Goal: Task Accomplishment & Management: Complete application form

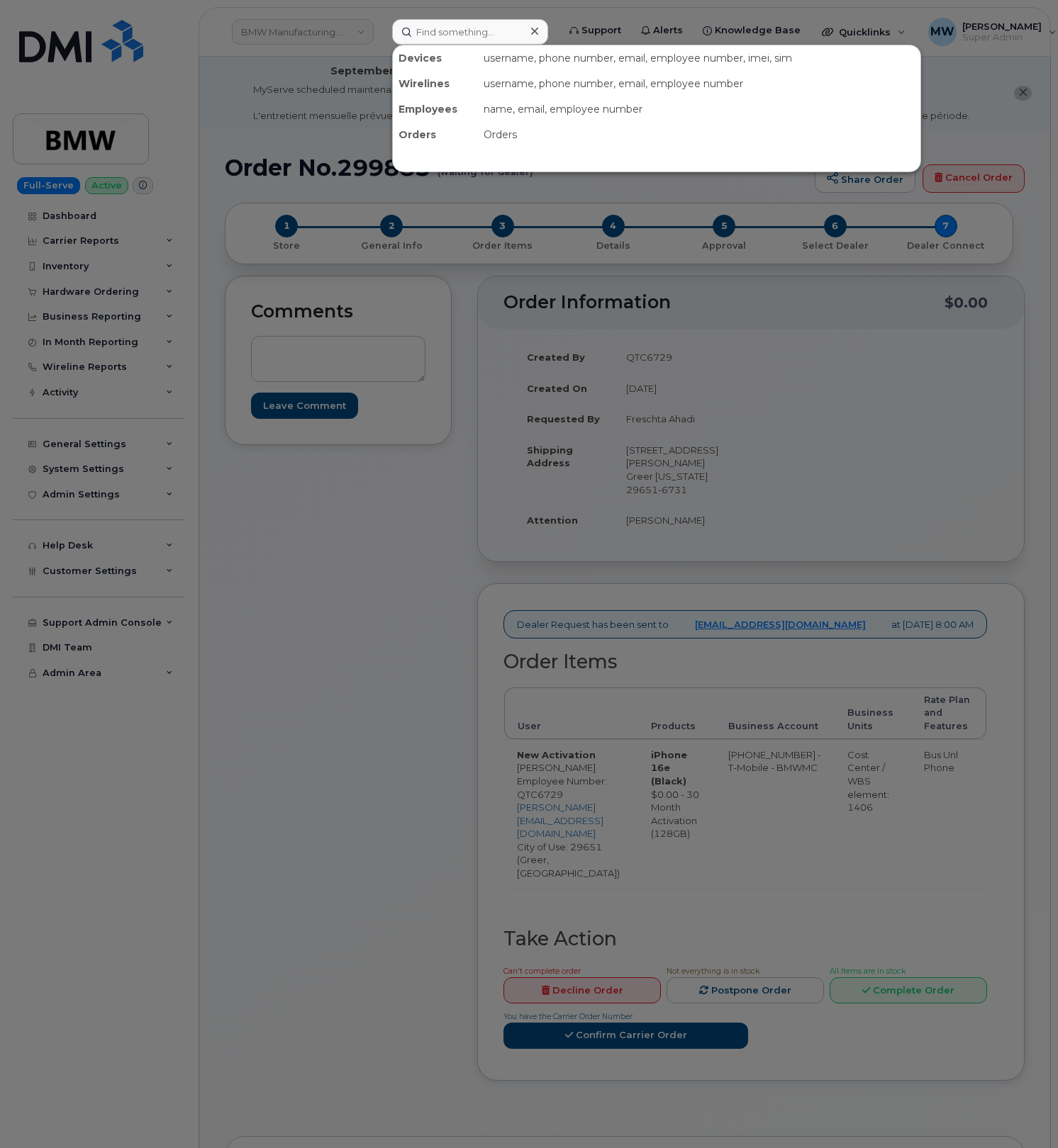
click at [468, 30] on input at bounding box center [469, 32] width 156 height 25
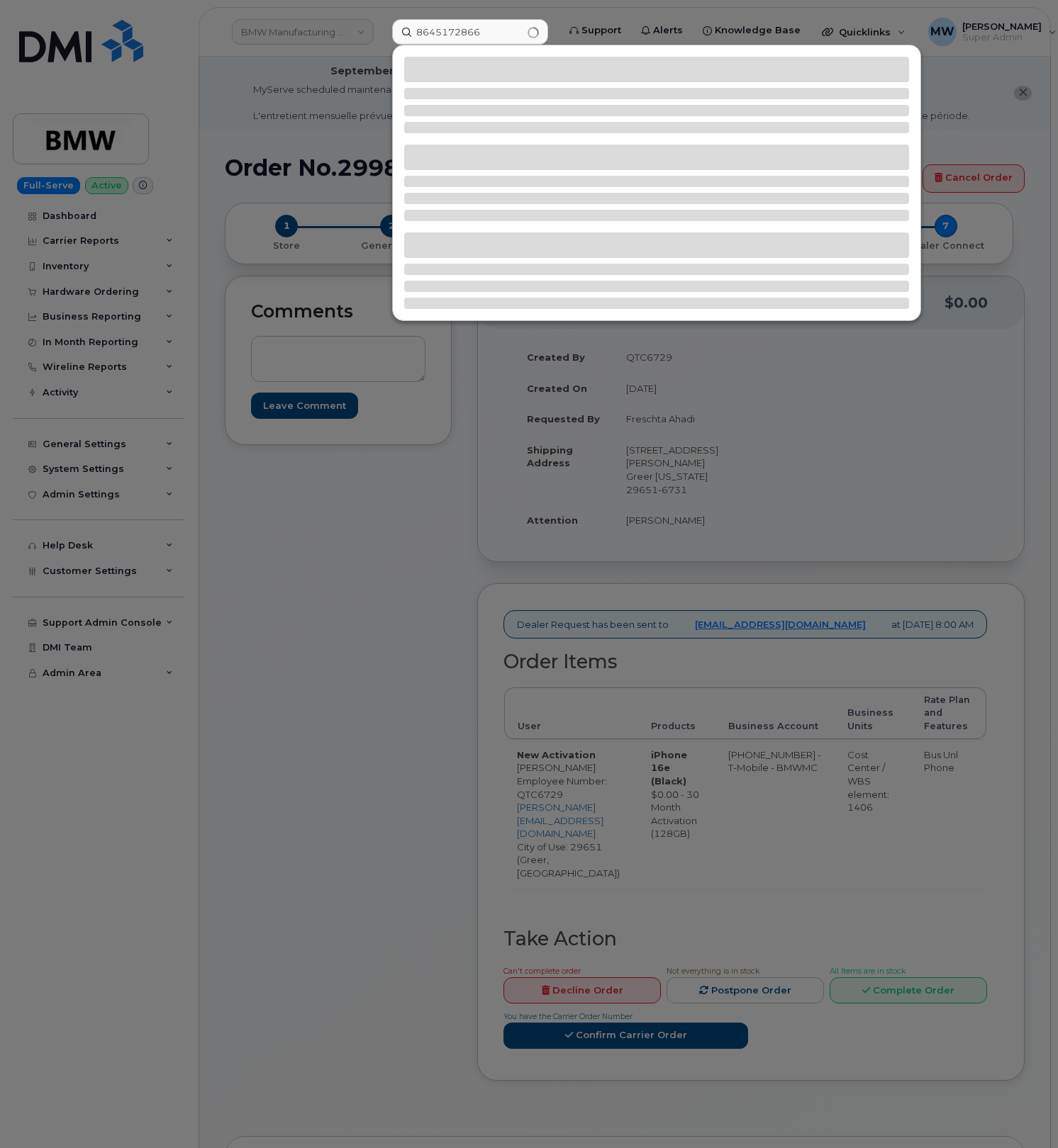
type input "8645172866"
click at [611, 76] on div at bounding box center [656, 69] width 504 height 25
click at [489, 35] on input "8645172866" at bounding box center [469, 32] width 156 height 25
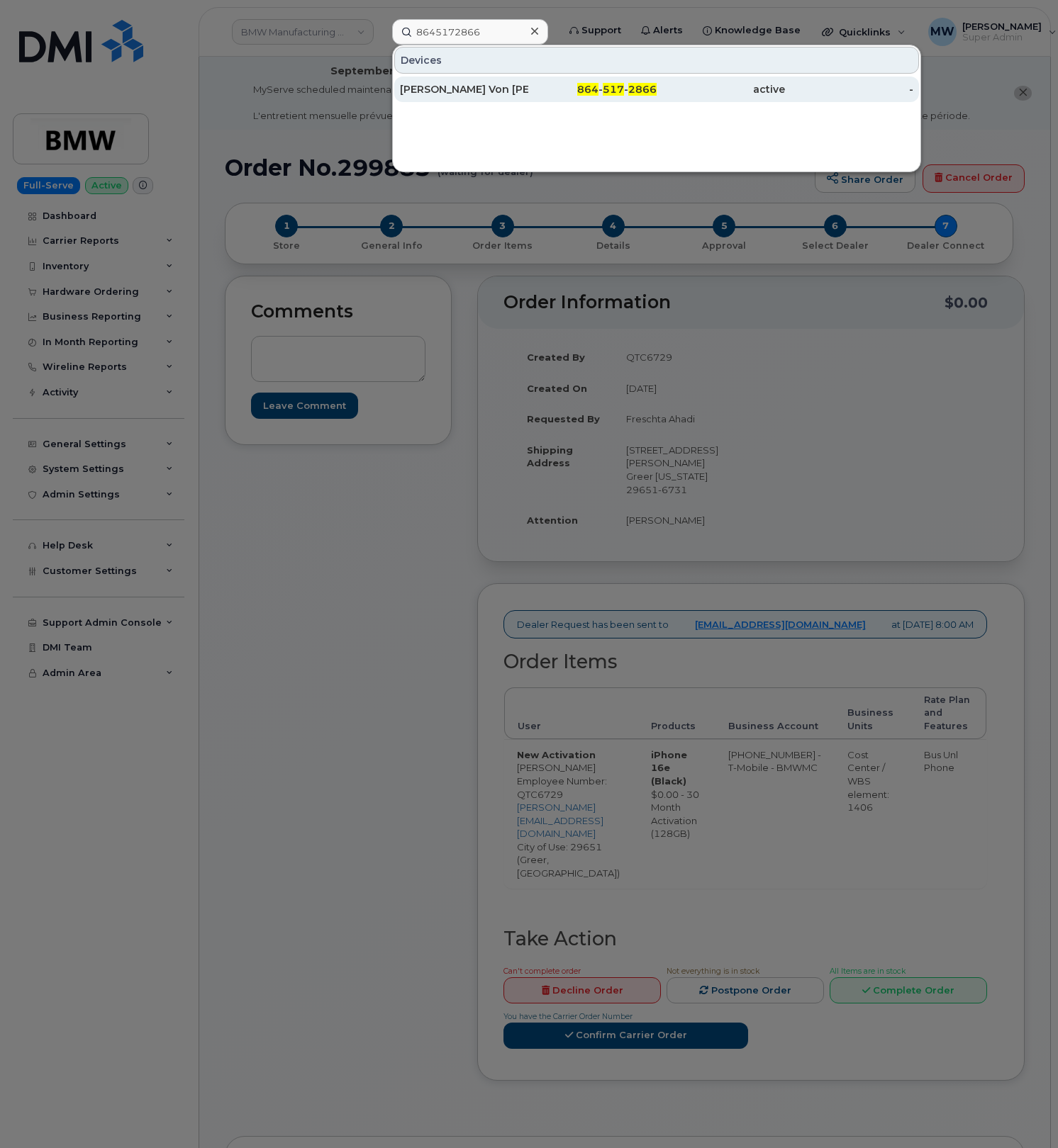
click at [569, 90] on div "864 - 517 - 2866" at bounding box center [592, 90] width 128 height 14
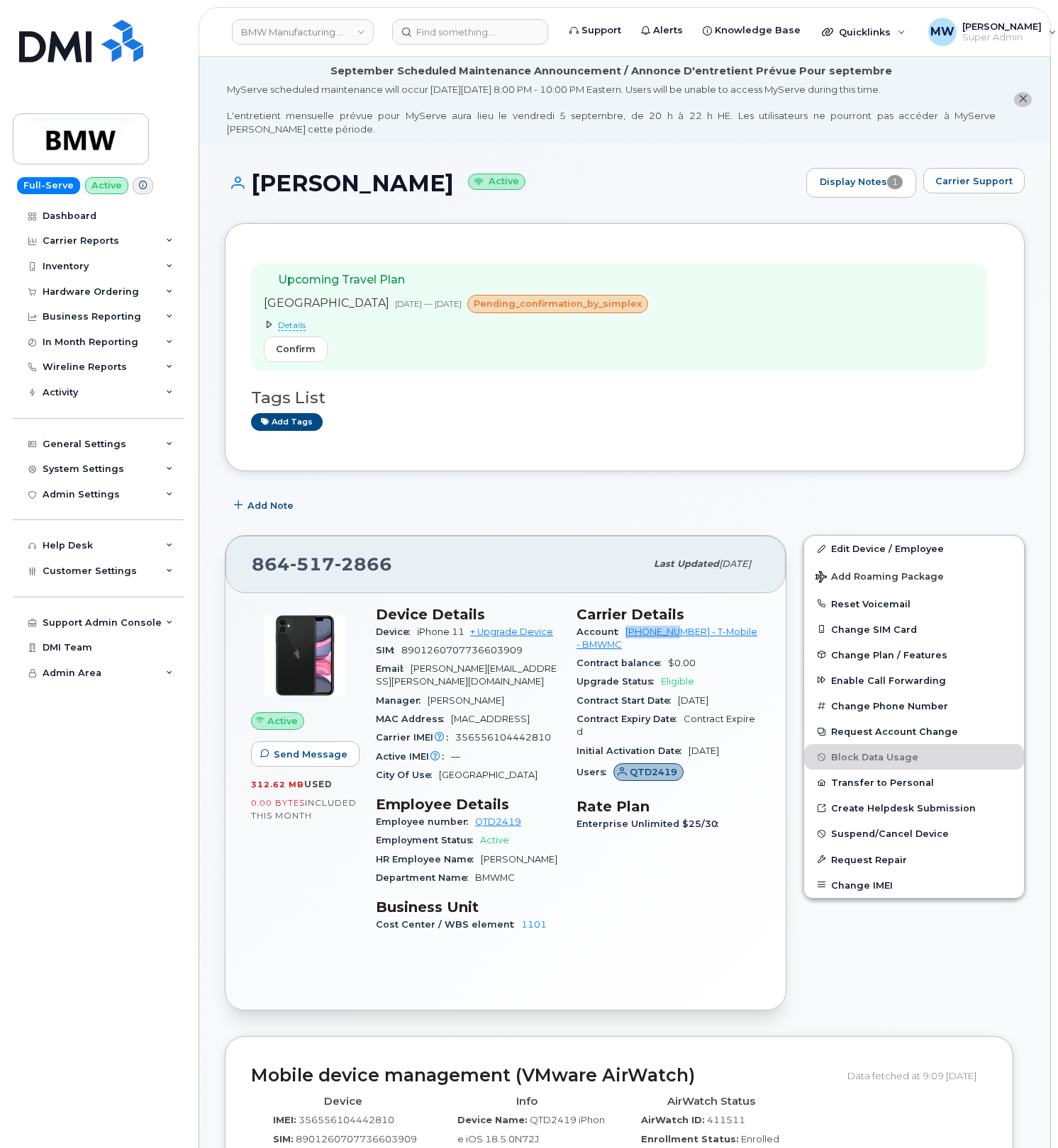
drag, startPoint x: 620, startPoint y: 635, endPoint x: 684, endPoint y: 638, distance: 64.1
click at [684, 638] on div "Account 972523090 - T-Mobile - BMWMC" at bounding box center [668, 639] width 184 height 32
copy link "972523090"
click at [466, 26] on input at bounding box center [469, 32] width 156 height 25
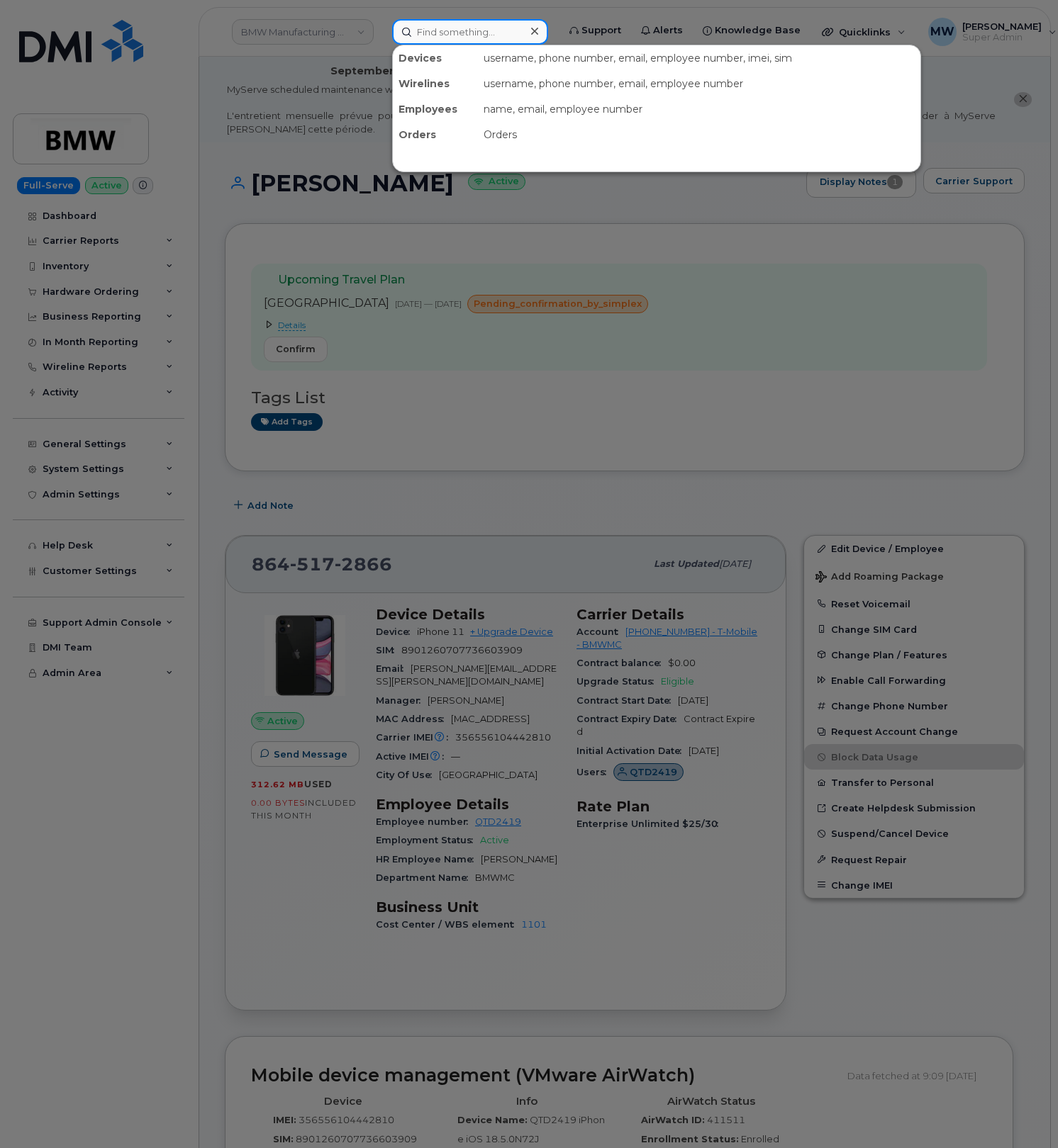
paste input "864) 275-9942"
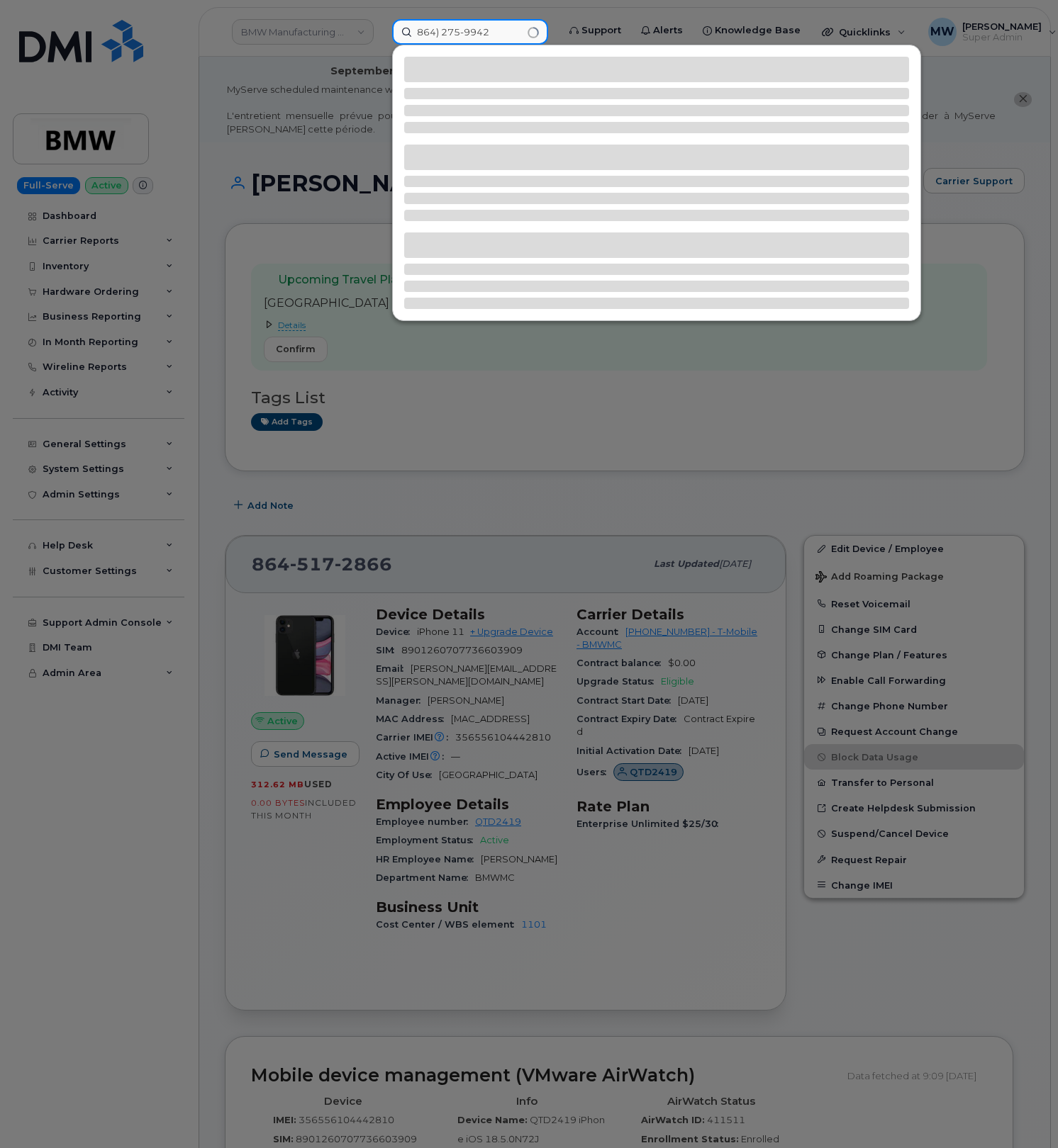
type input "864) 275-9942"
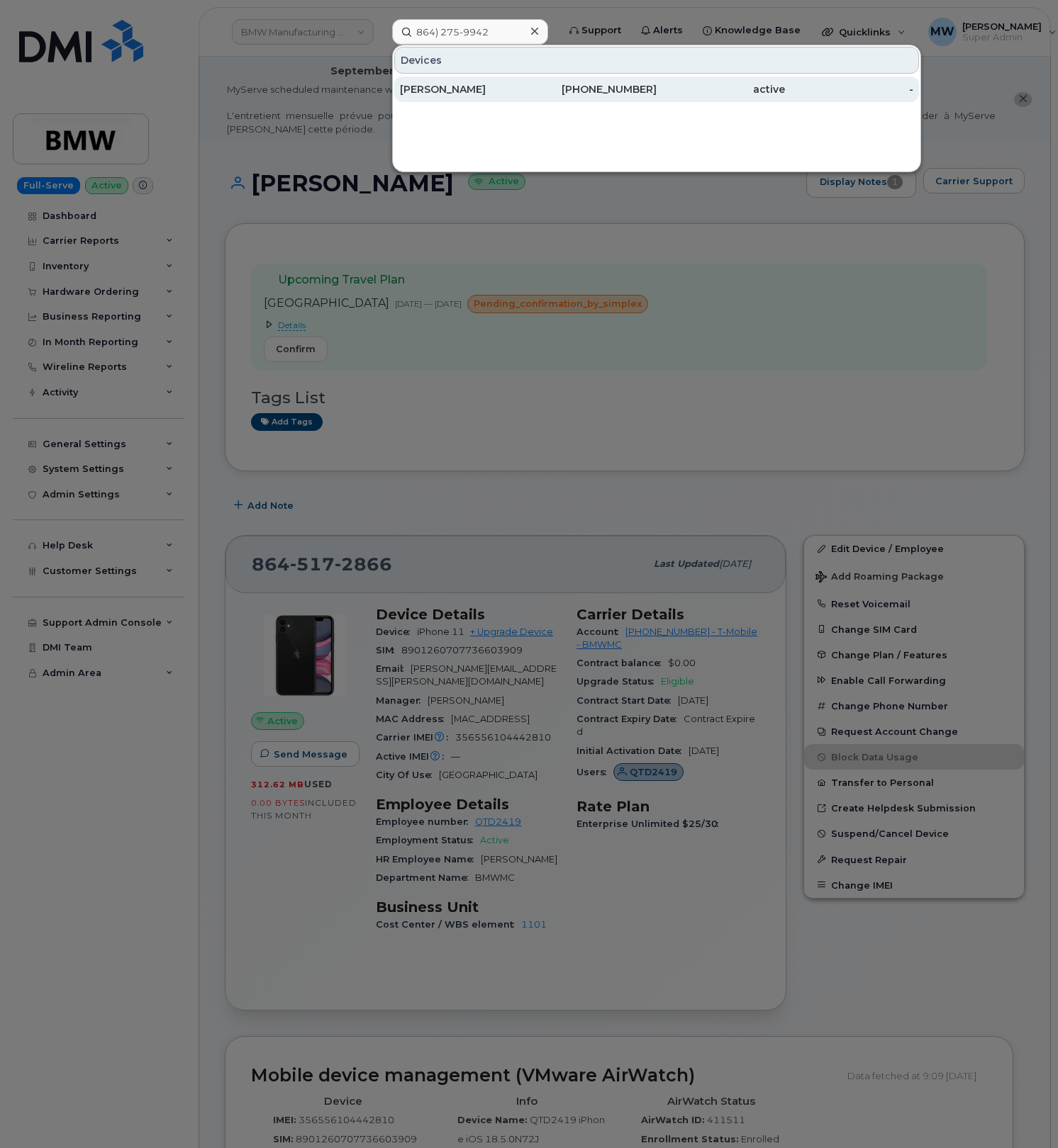
click at [707, 91] on div "active" at bounding box center [721, 90] width 128 height 14
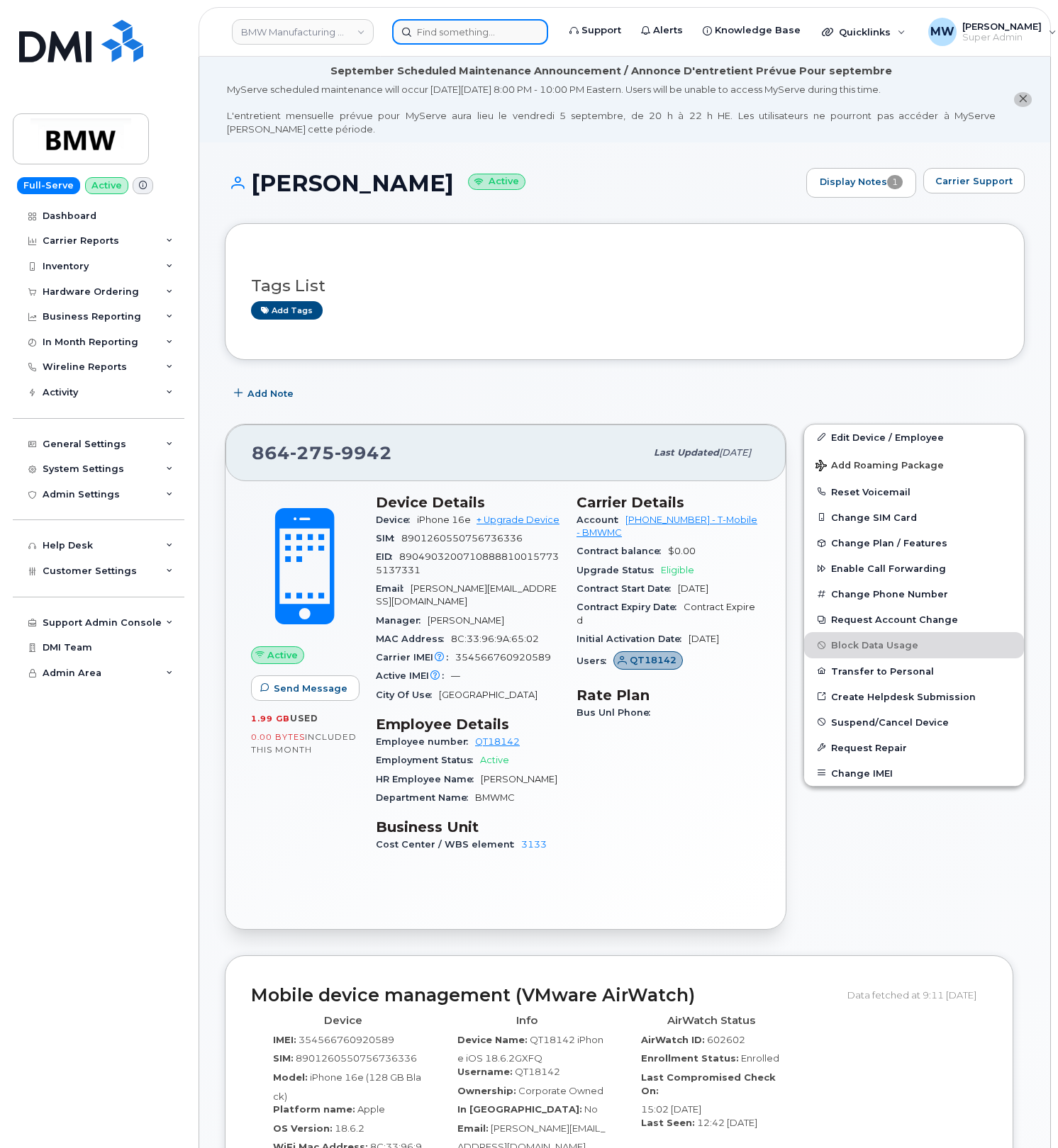
click at [474, 28] on input at bounding box center [469, 32] width 156 height 25
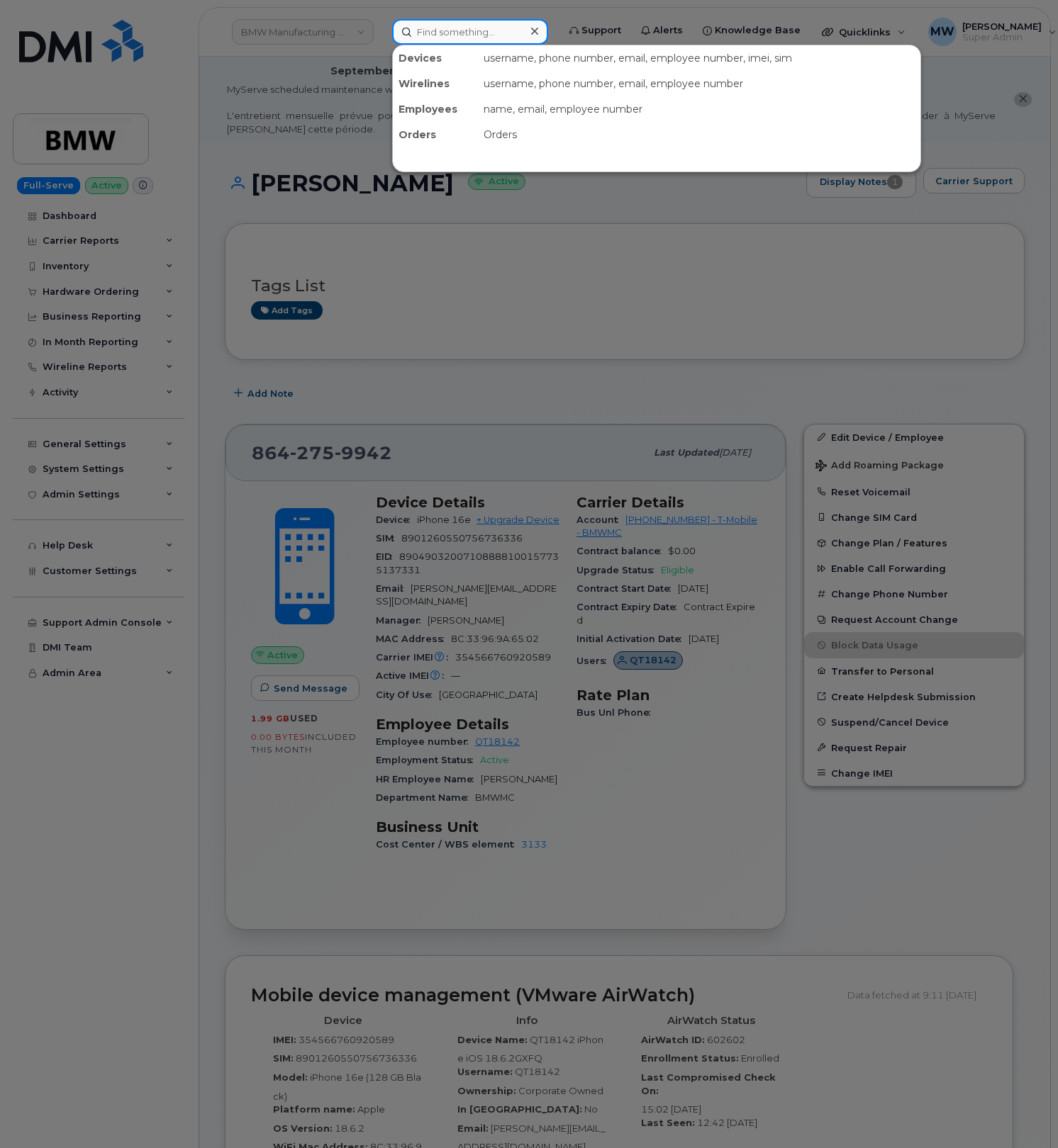
paste input "8643255572"
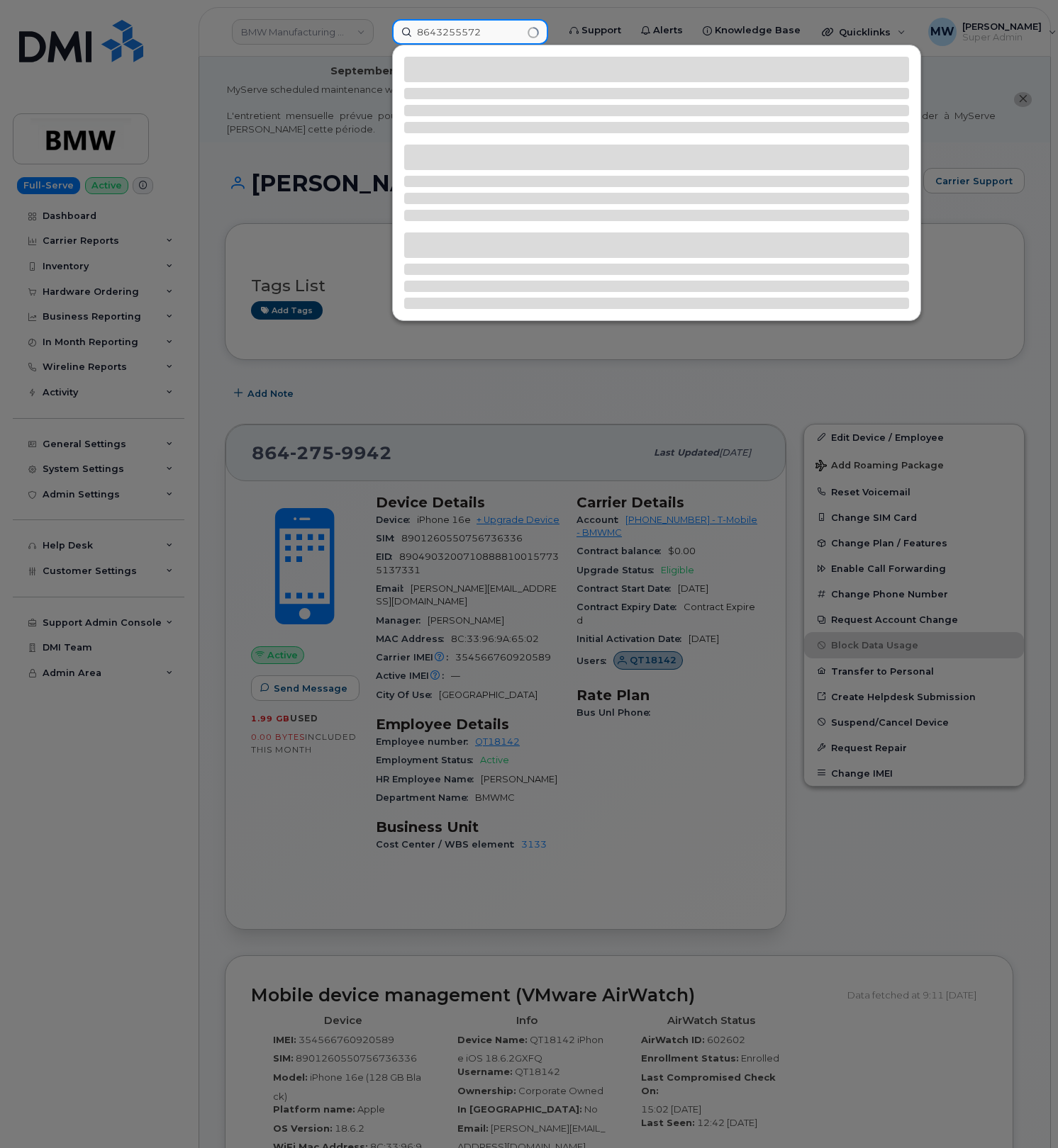
type input "8643255572"
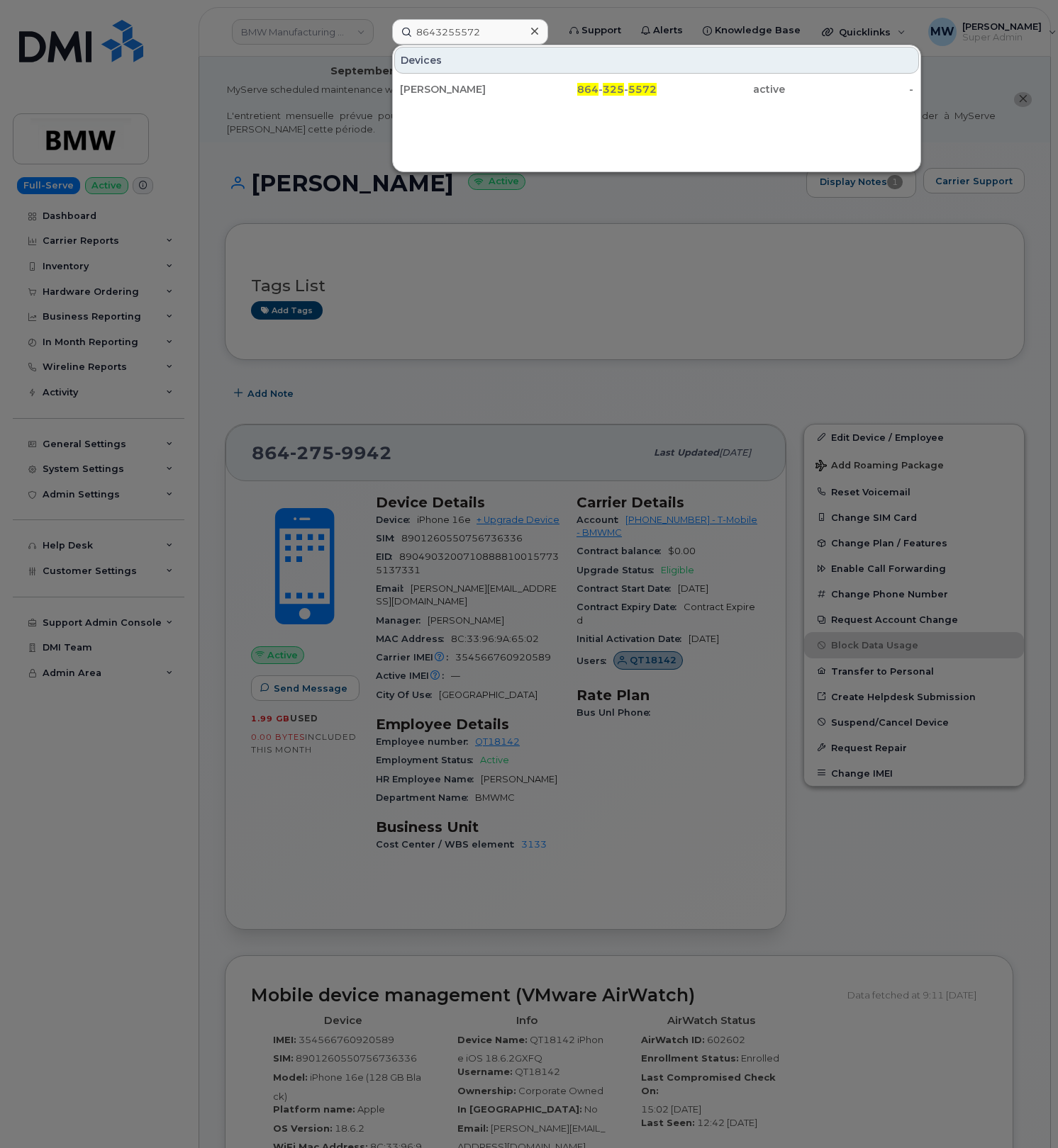
drag, startPoint x: 699, startPoint y: 91, endPoint x: 76, endPoint y: 23, distance: 626.7
click at [698, 91] on div "active" at bounding box center [721, 90] width 128 height 14
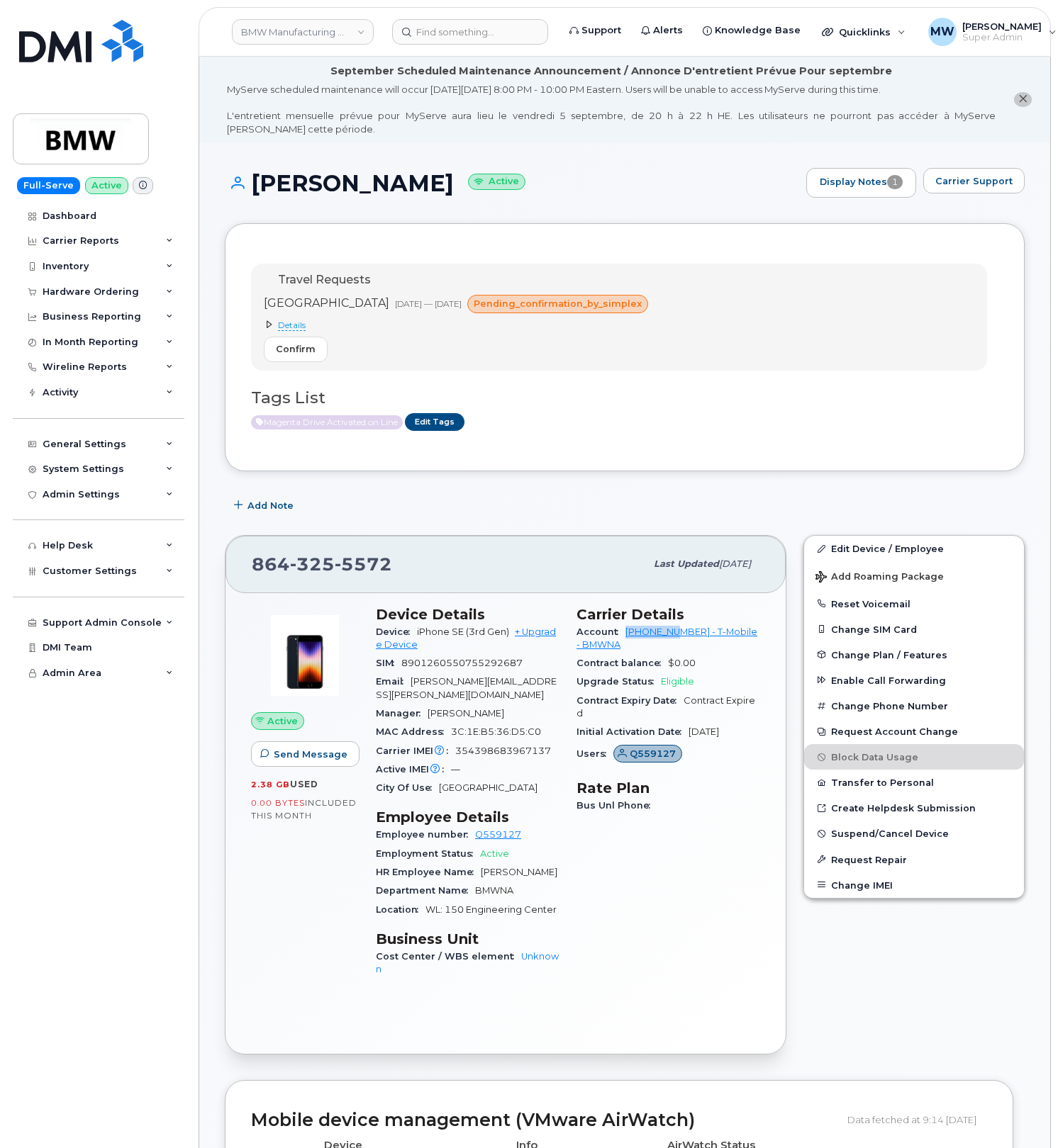
drag, startPoint x: 625, startPoint y: 640, endPoint x: 684, endPoint y: 635, distance: 59.2
click at [684, 635] on div "Account 973767968 - T-Mobile - BMWNA" at bounding box center [668, 639] width 184 height 32
copy link "973767968"
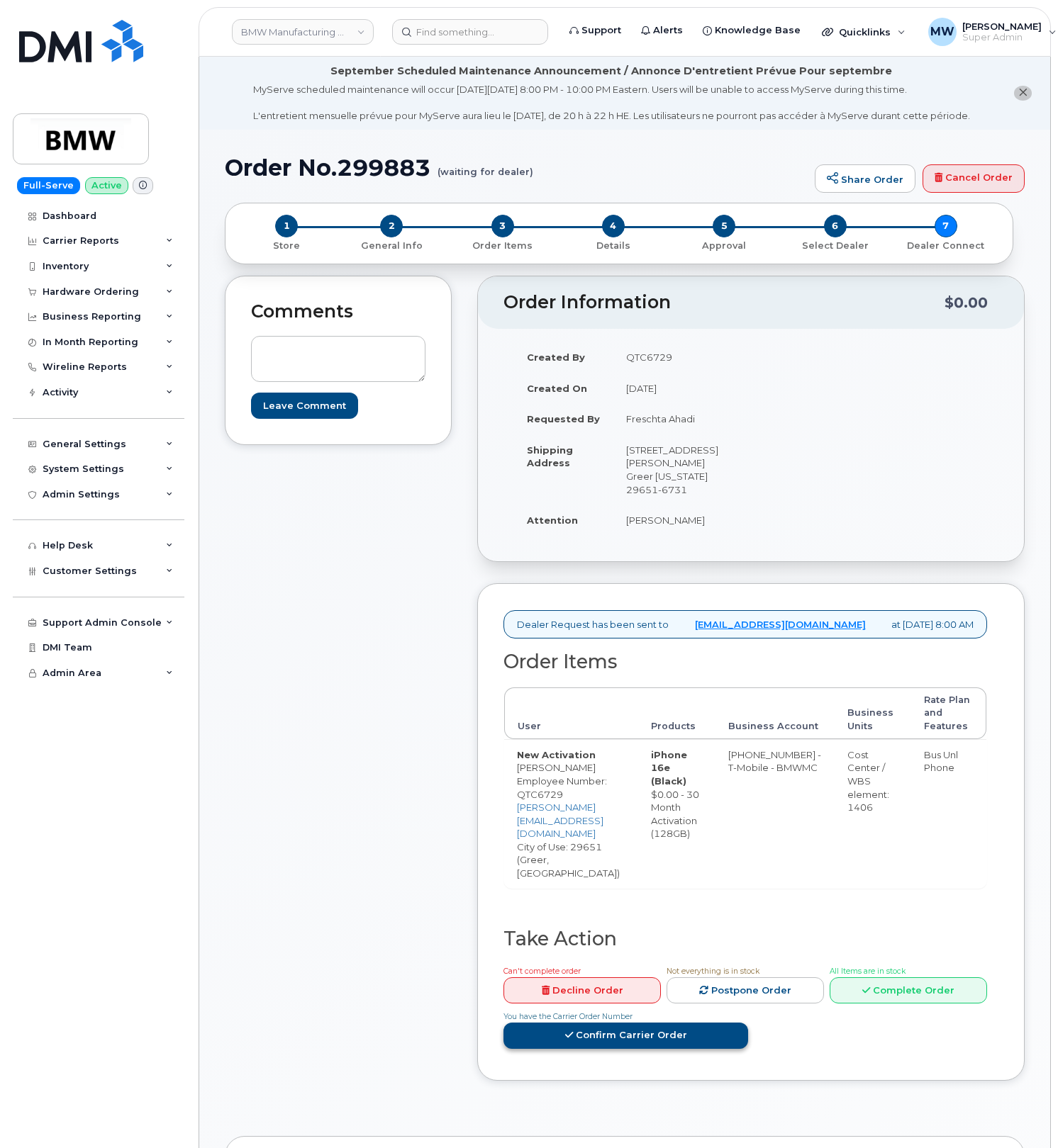
click at [748, 1022] on link "Confirm Carrier Order" at bounding box center [626, 1036] width 244 height 26
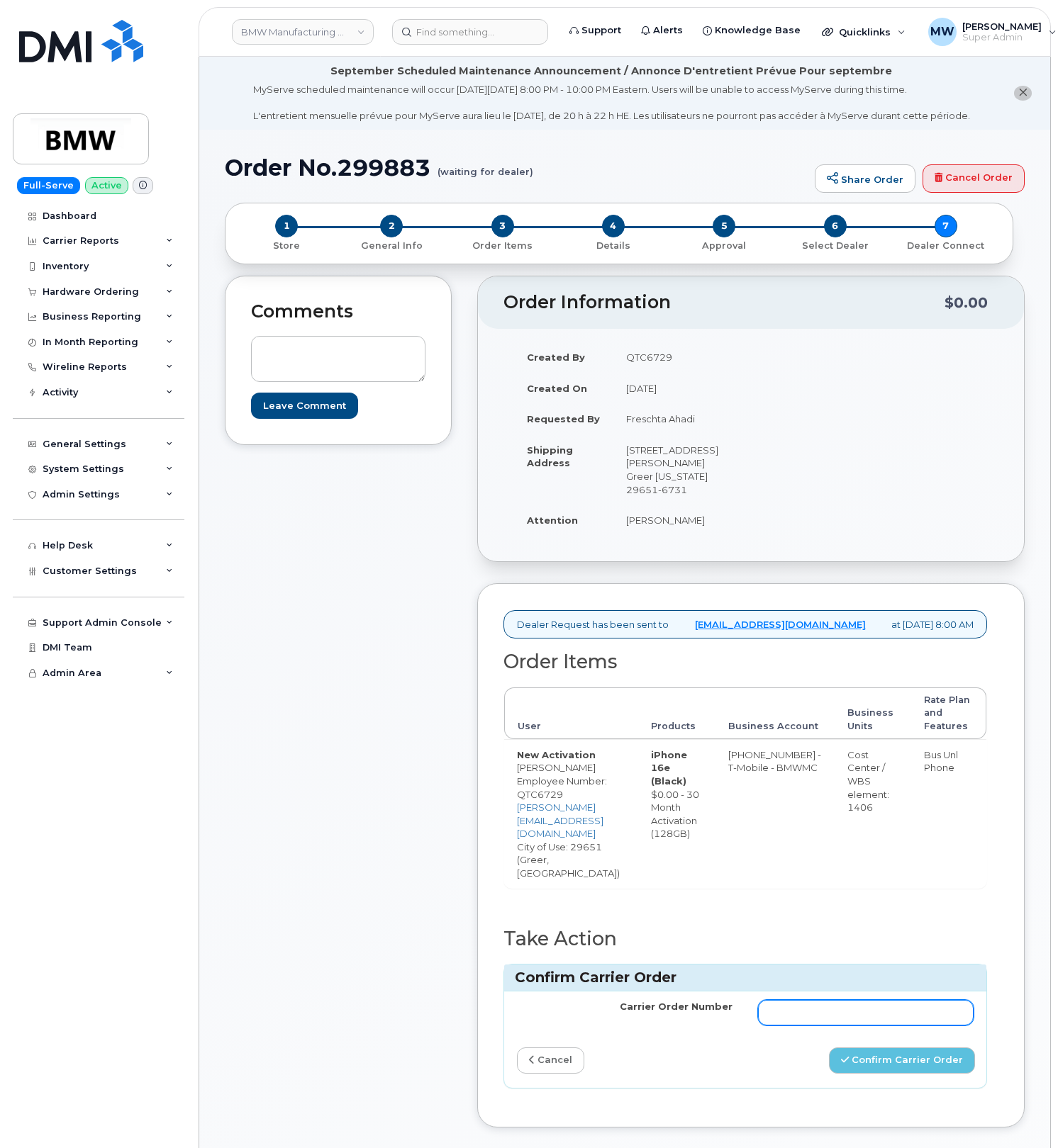
drag, startPoint x: 869, startPoint y: 1000, endPoint x: 888, endPoint y: 1010, distance: 21.5
click at [869, 1000] on input "Carrier Order Number" at bounding box center [865, 1012] width 215 height 25
paste input "771797068"
type input "771797068"
click at [925, 1055] on button "Confirm Carrier Order" at bounding box center [902, 1060] width 146 height 26
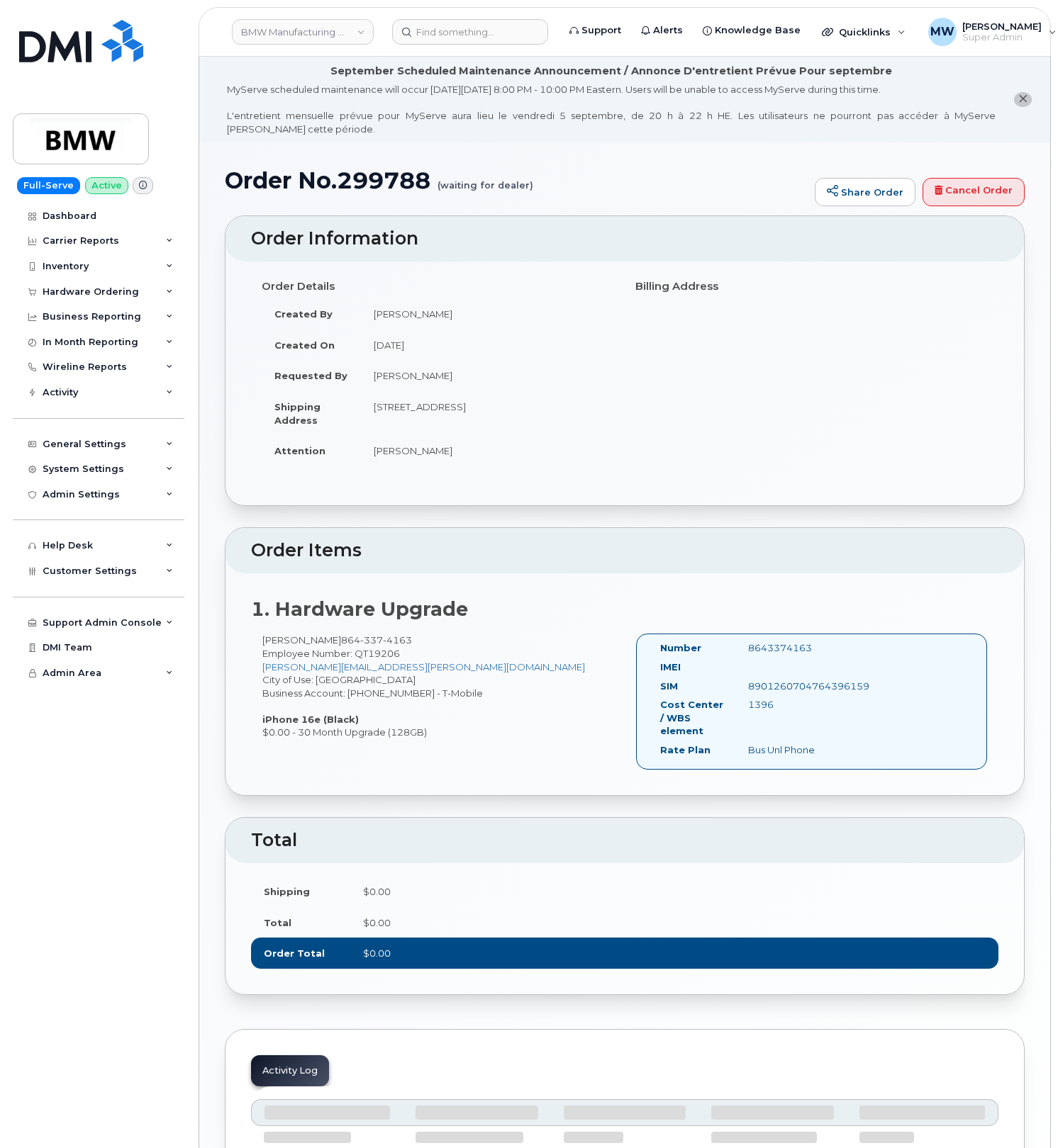
click at [367, 174] on h1 "Order No.299788 (waiting for dealer)" at bounding box center [516, 180] width 583 height 25
copy h1 "299788"
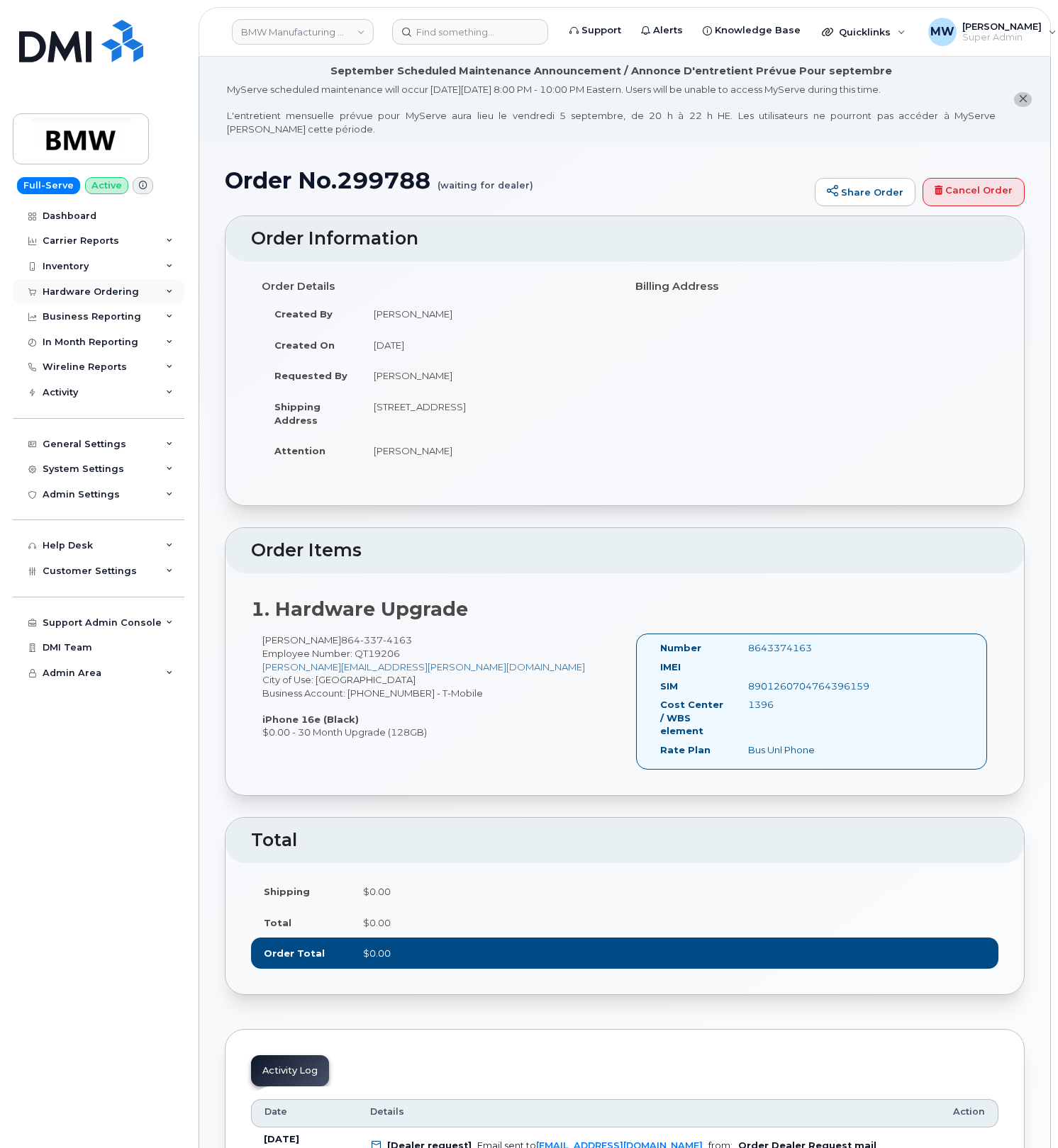
click at [71, 291] on div "Hardware Ordering" at bounding box center [91, 292] width 97 height 11
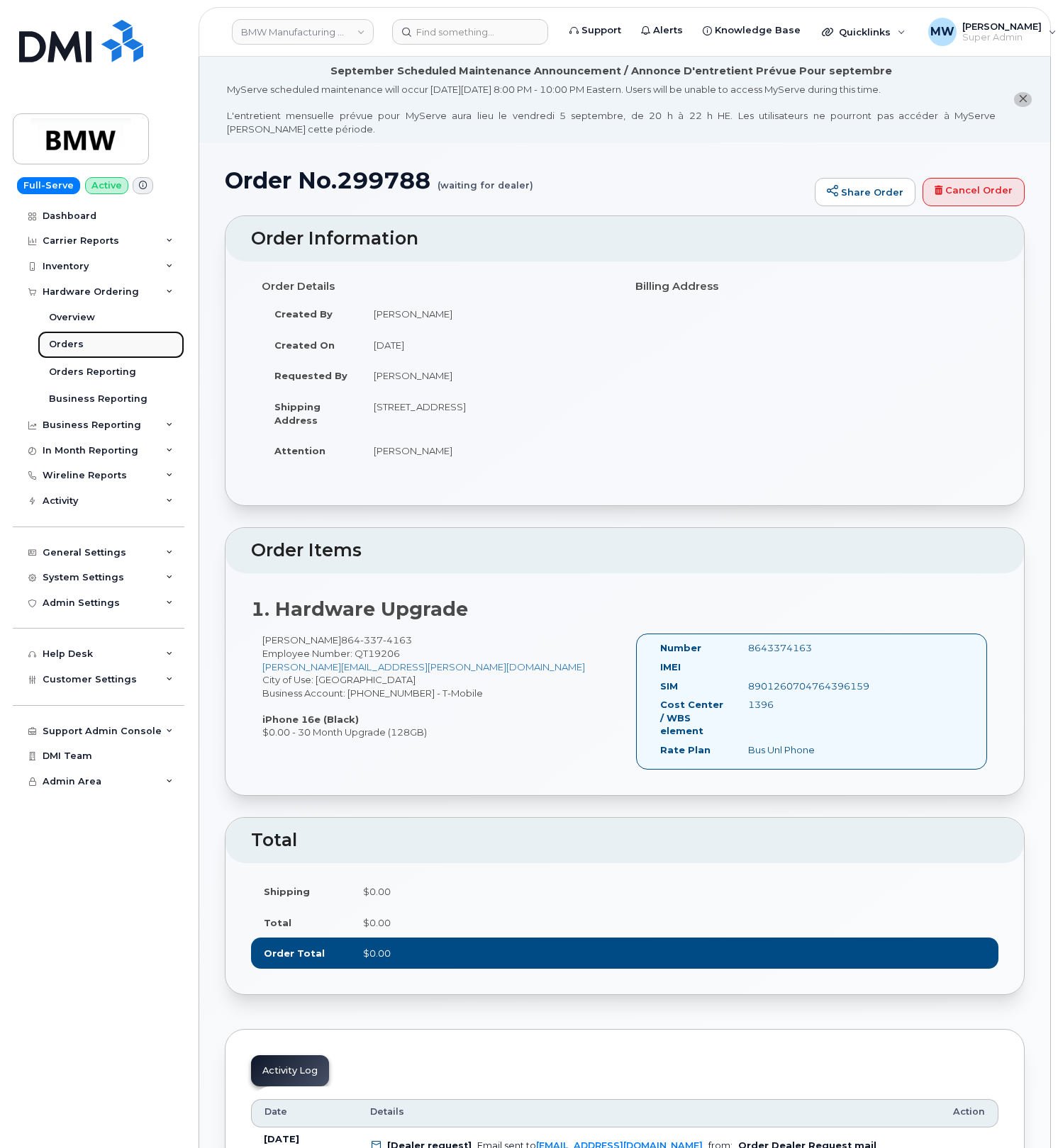
click at [72, 352] on link "Orders" at bounding box center [111, 344] width 147 height 27
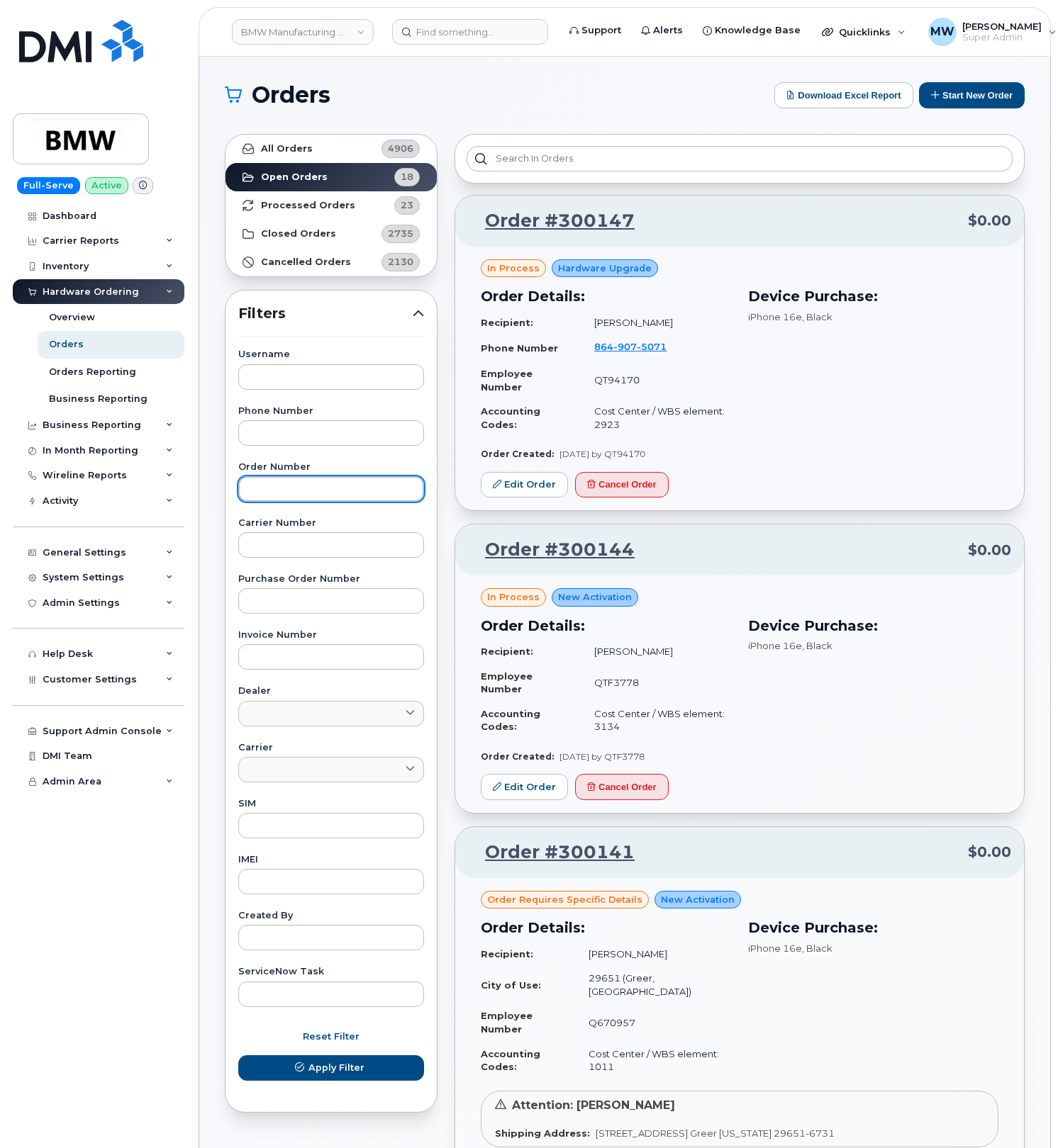
click at [276, 493] on input "text" at bounding box center [330, 488] width 185 height 25
paste input "299788"
type input "299788"
click at [238, 1055] on button "Apply Filter" at bounding box center [330, 1067] width 185 height 25
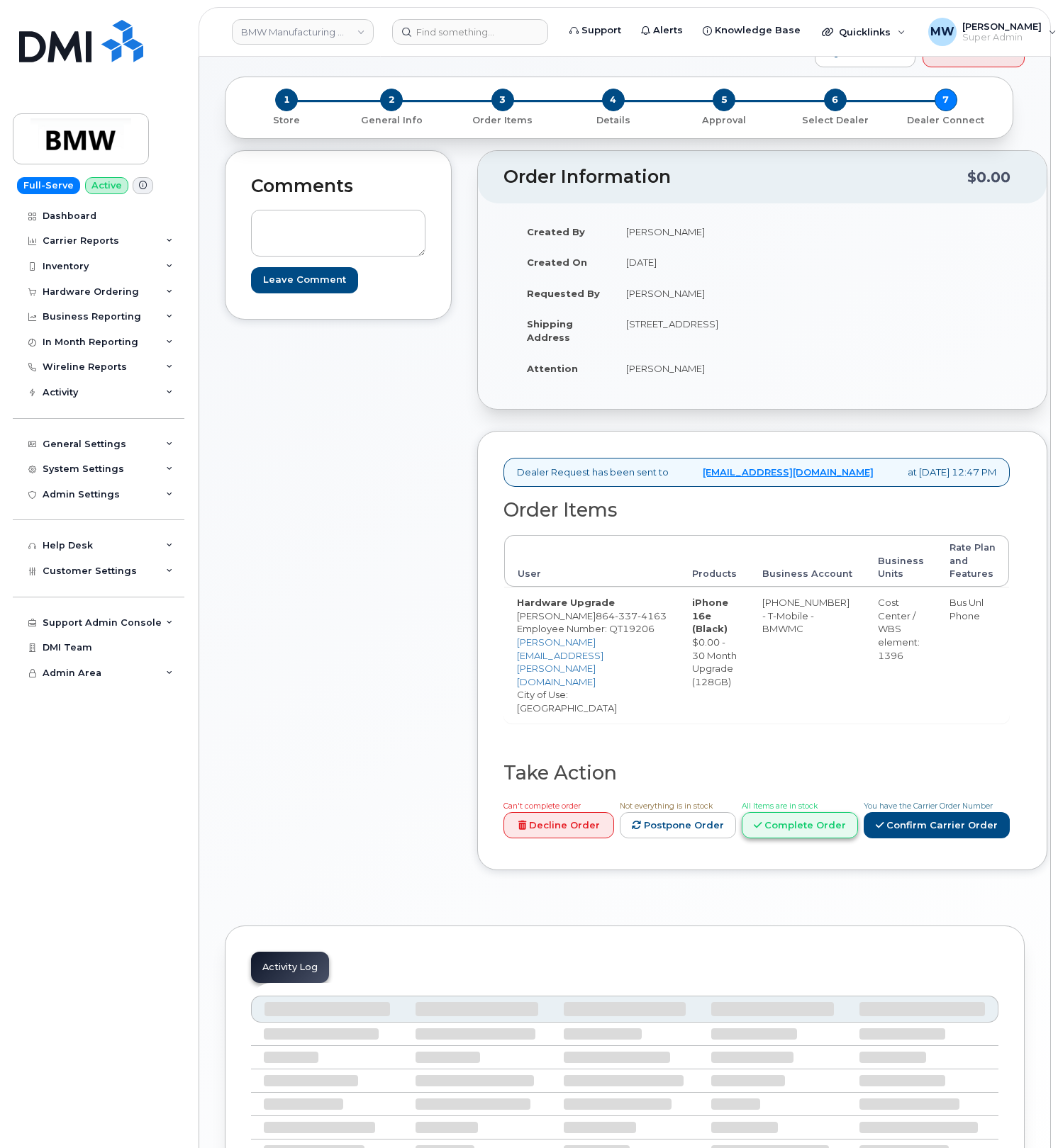
scroll to position [189, 0]
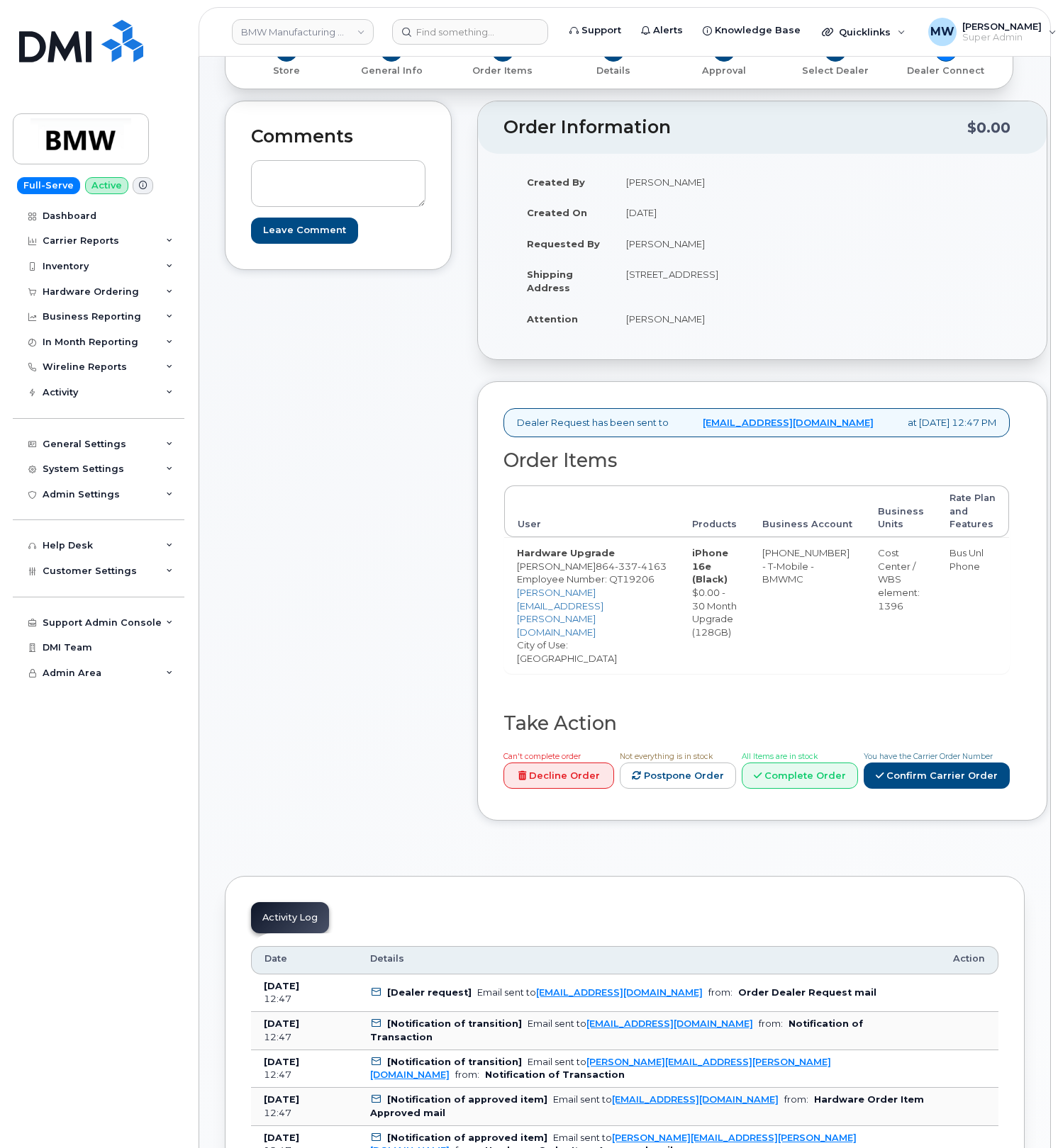
drag, startPoint x: 892, startPoint y: 783, endPoint x: 170, endPoint y: 732, distance: 723.8
click at [858, 785] on link "Complete Order" at bounding box center [800, 776] width 116 height 26
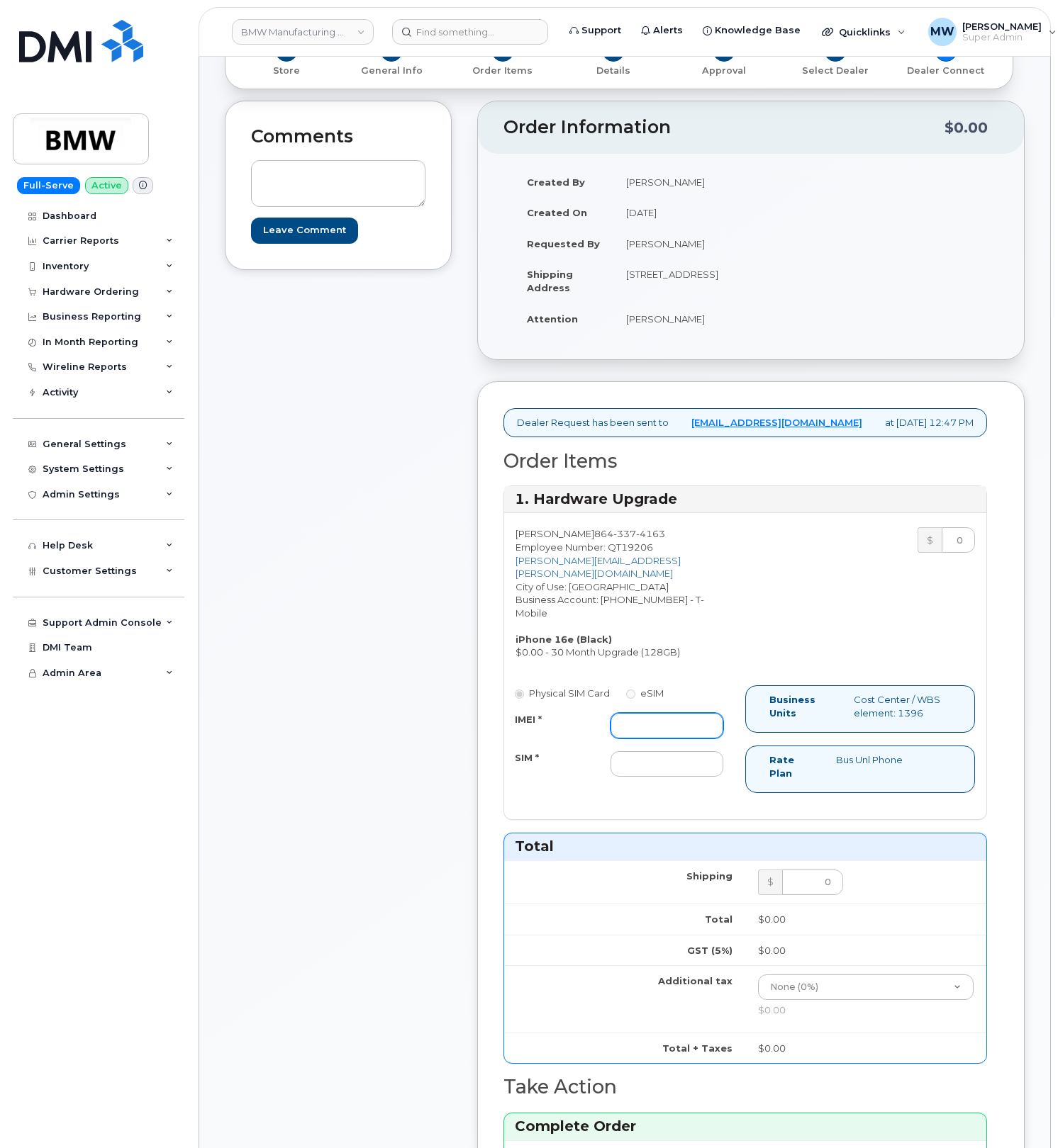
click at [670, 729] on input "IMEI *" at bounding box center [667, 726] width 112 height 25
paste input "351418496510305"
type input "351418496510305"
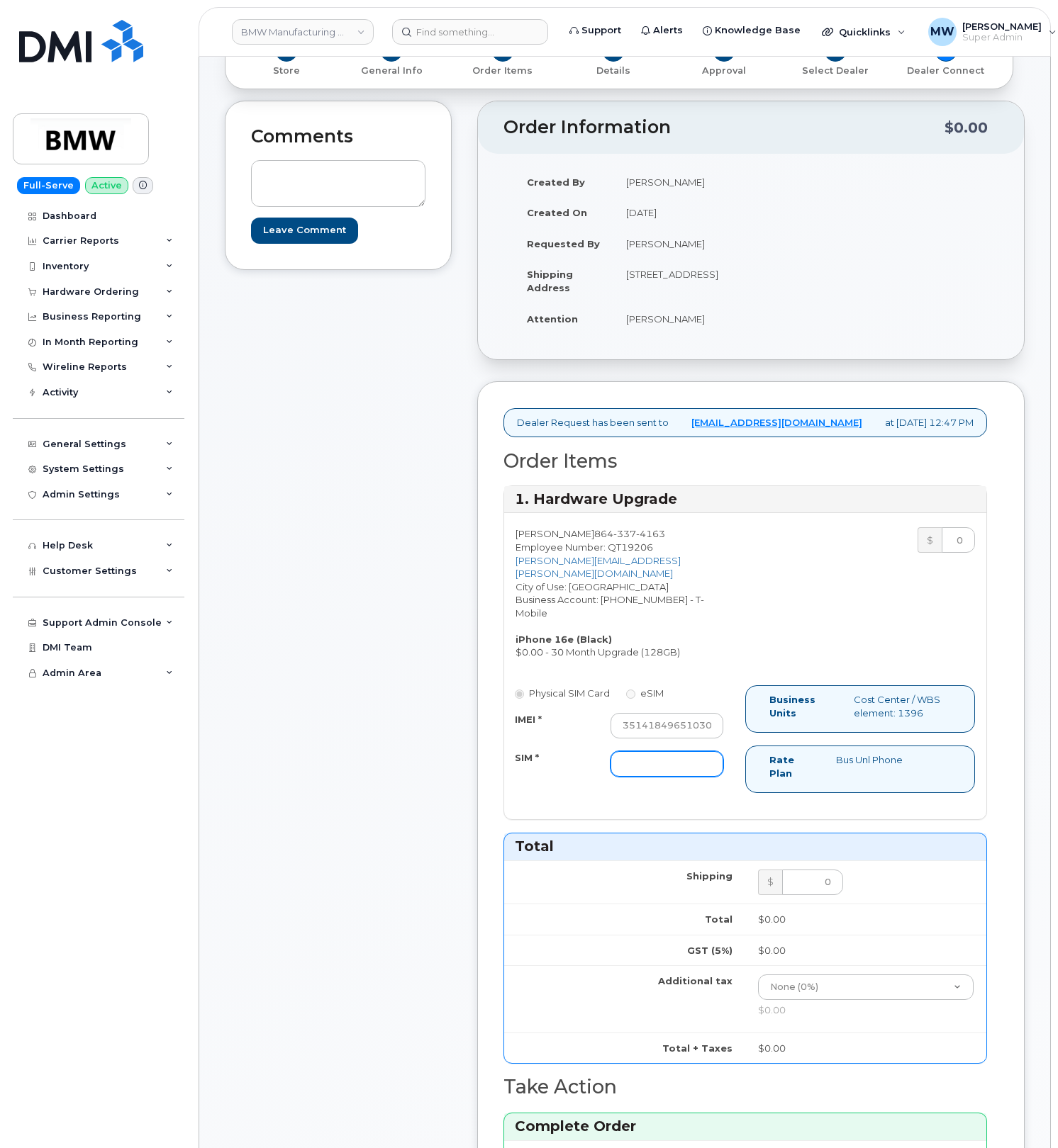
click at [667, 772] on input "SIM *" at bounding box center [667, 763] width 112 height 25
type input "NA"
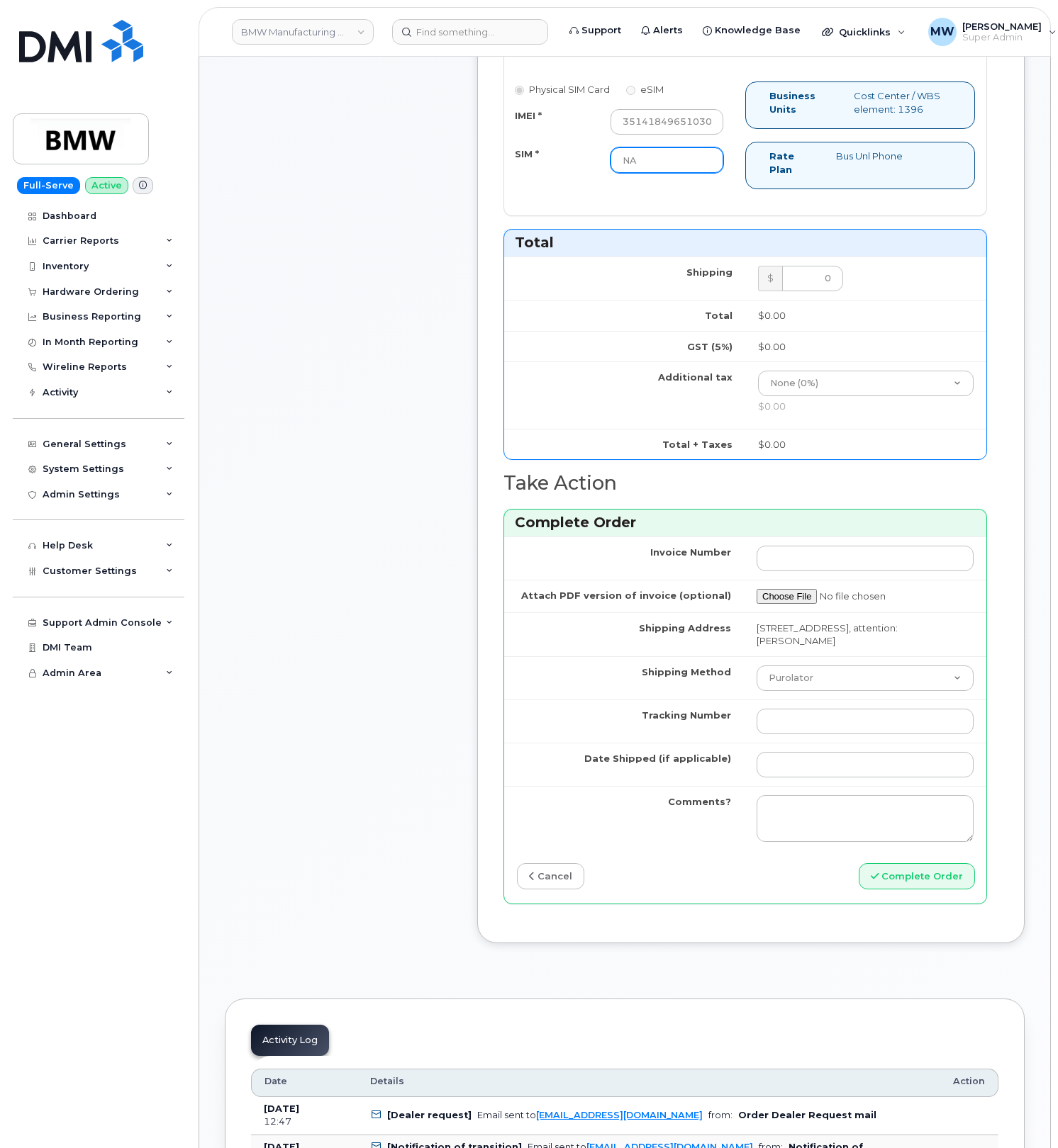
scroll to position [1039, 0]
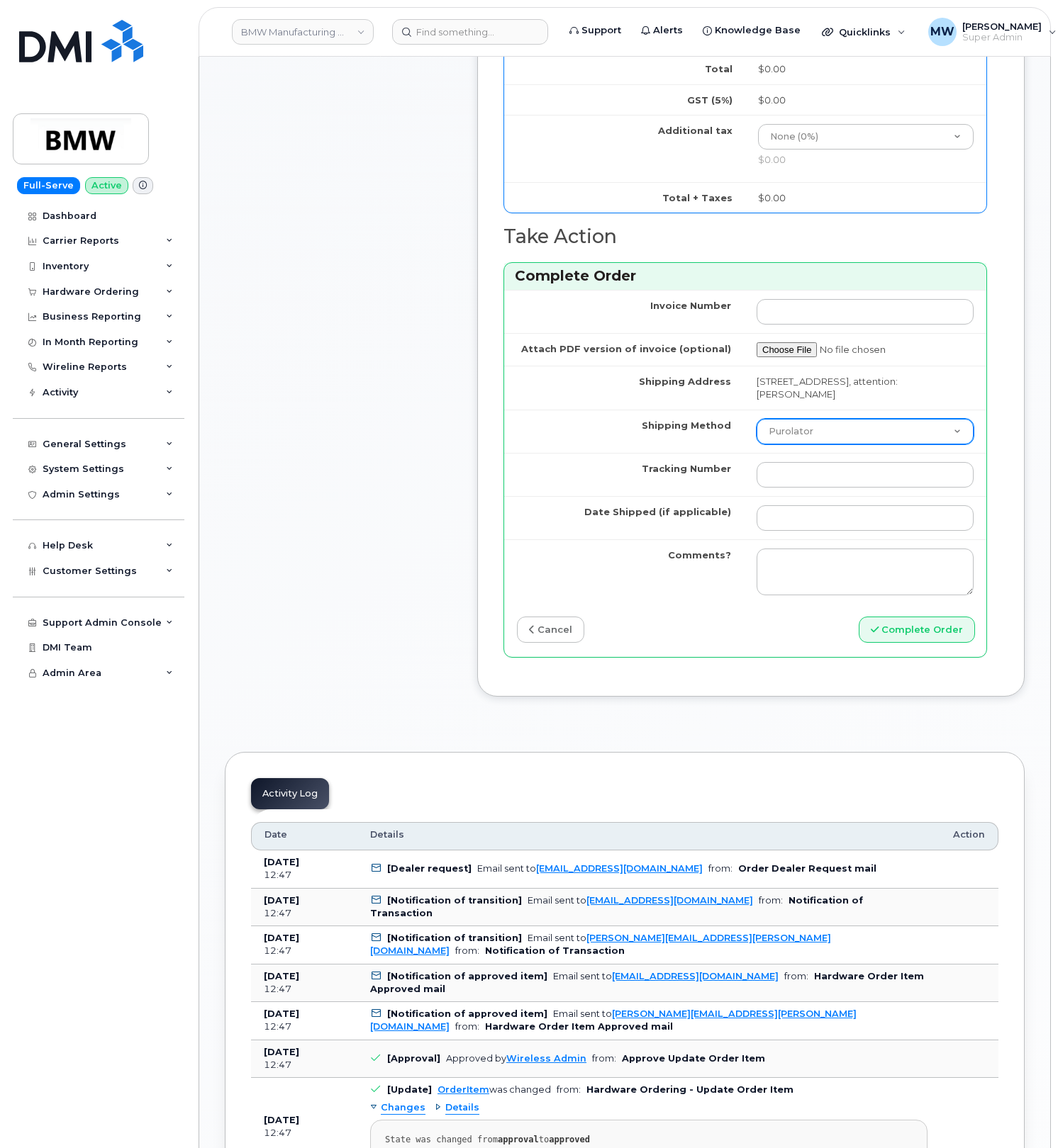
click at [802, 444] on select "Purolator UPS FedEx Canada Post Courier Other Drop Off Pick Up" at bounding box center [865, 431] width 217 height 25
select select "UPS"
click at [757, 438] on select "Purolator UPS FedEx Canada Post Courier Other Drop Off Pick Up" at bounding box center [865, 431] width 217 height 25
click at [811, 487] on input "Tracking Number" at bounding box center [865, 474] width 217 height 25
paste input "1Z3V891R1381854454"
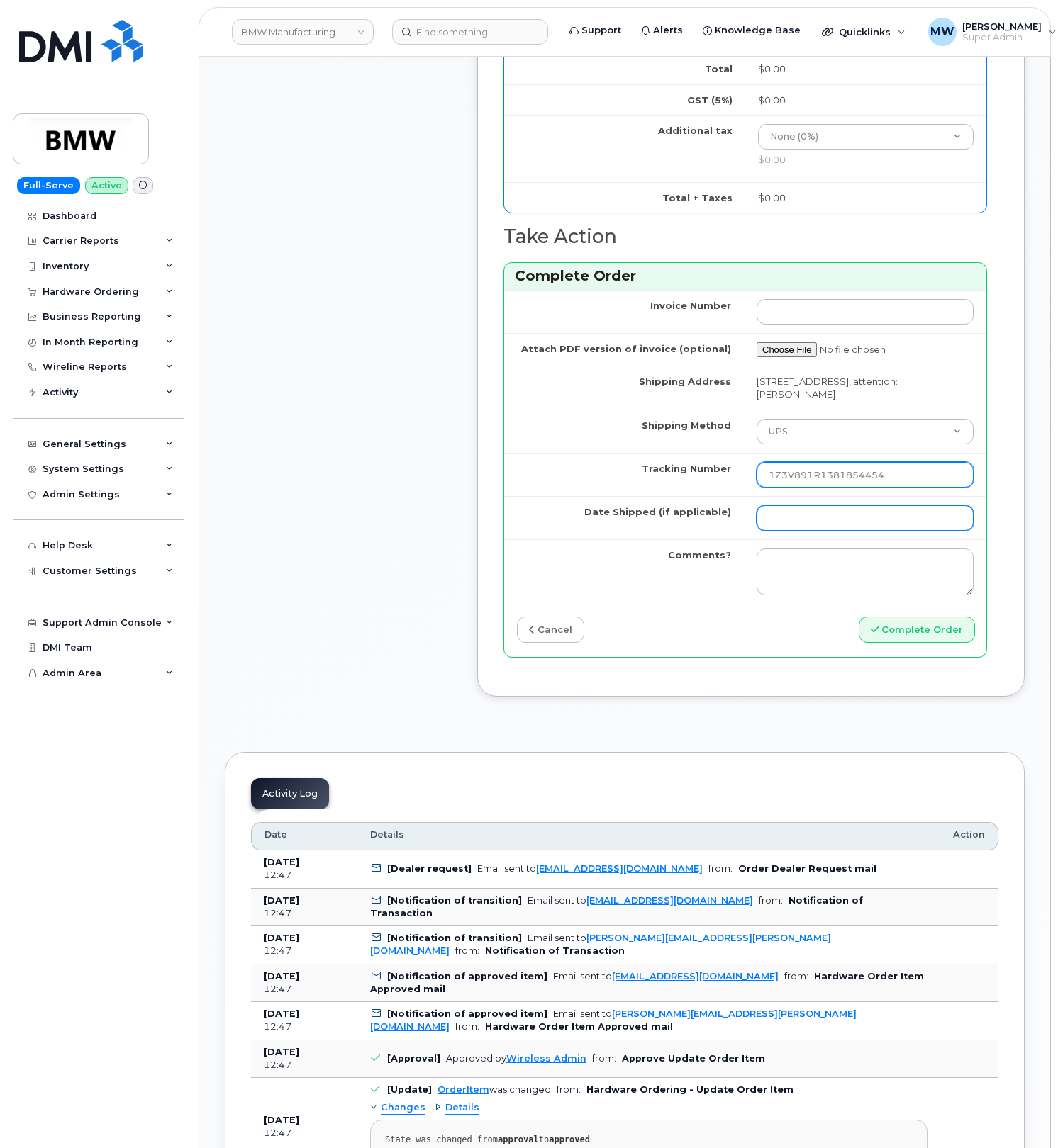
type input "1Z3V891R1381854454"
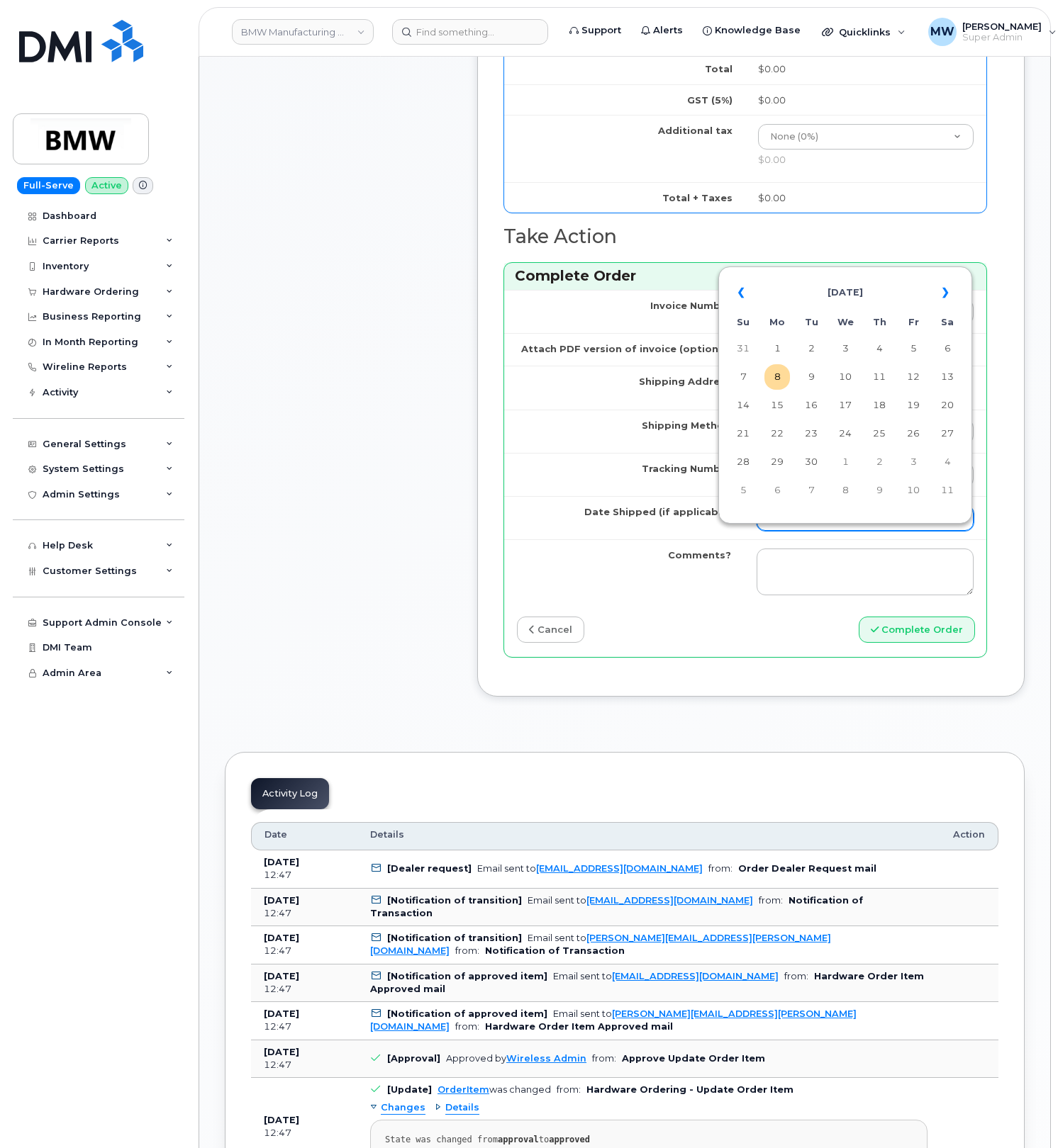
click at [808, 531] on input "Date Shipped (if applicable)" at bounding box center [865, 517] width 217 height 25
click at [784, 379] on td "8" at bounding box center [777, 377] width 25 height 25
type input "[DATE]"
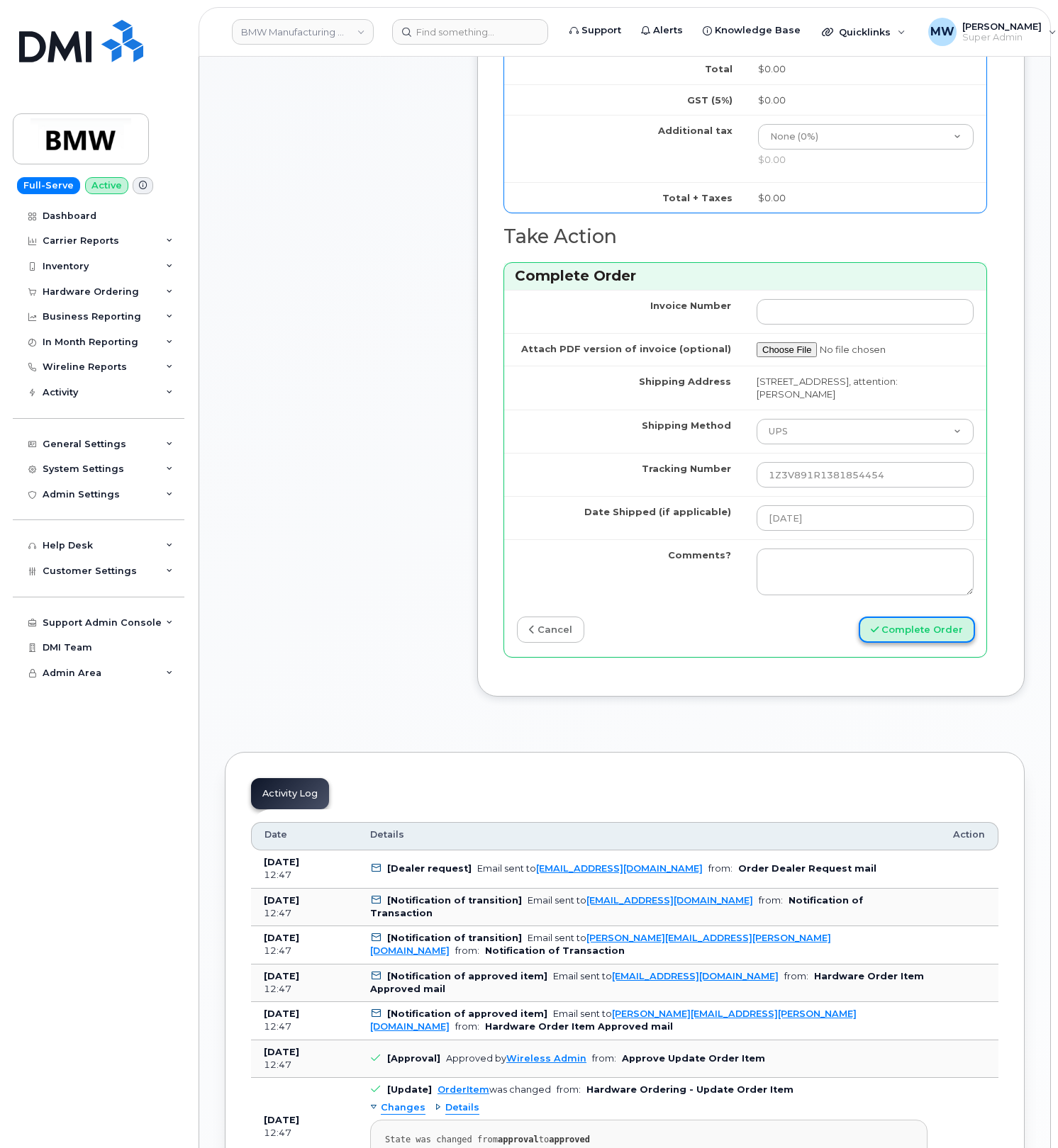
click at [948, 643] on button "Complete Order" at bounding box center [917, 630] width 116 height 26
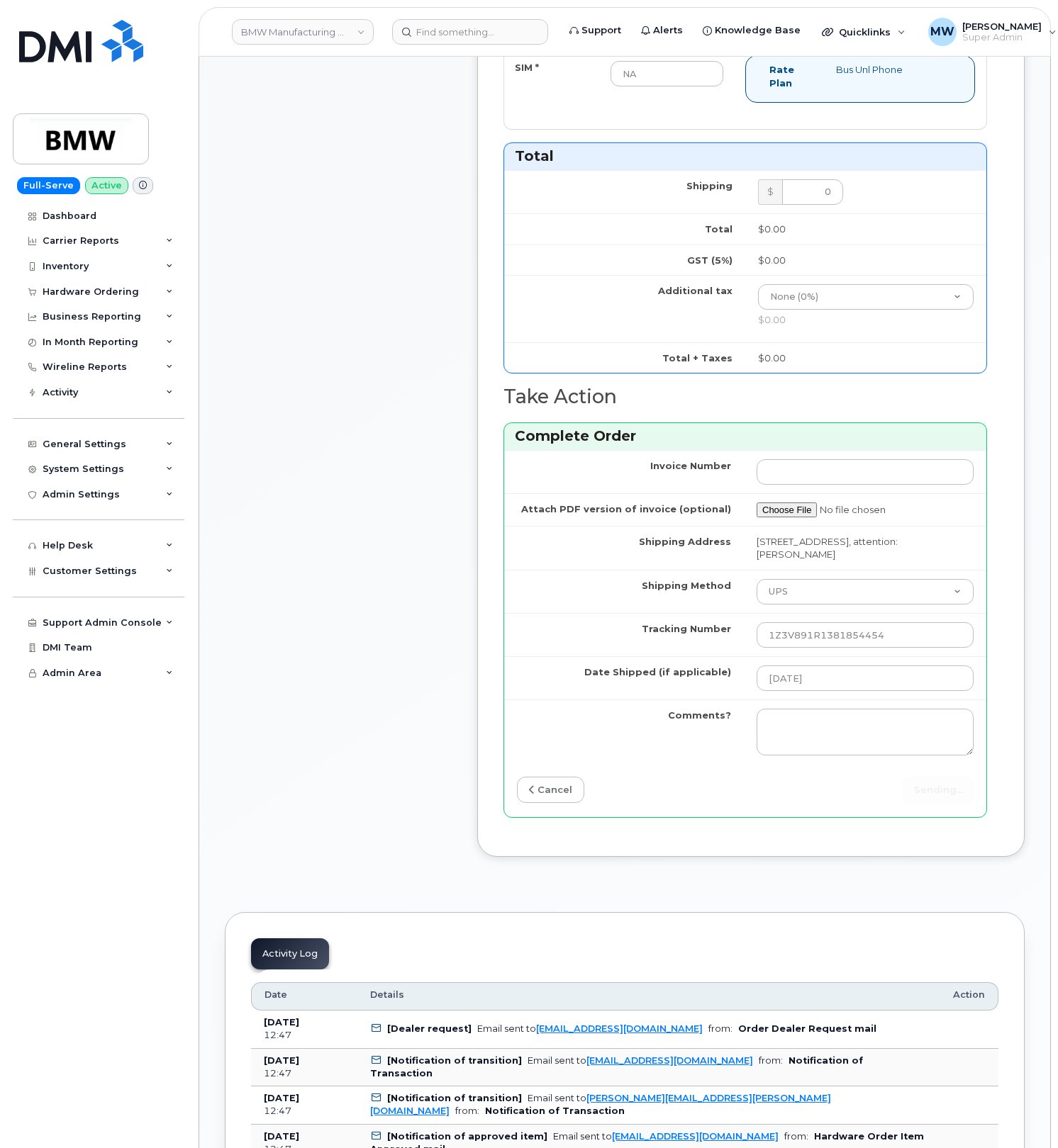
scroll to position [567, 0]
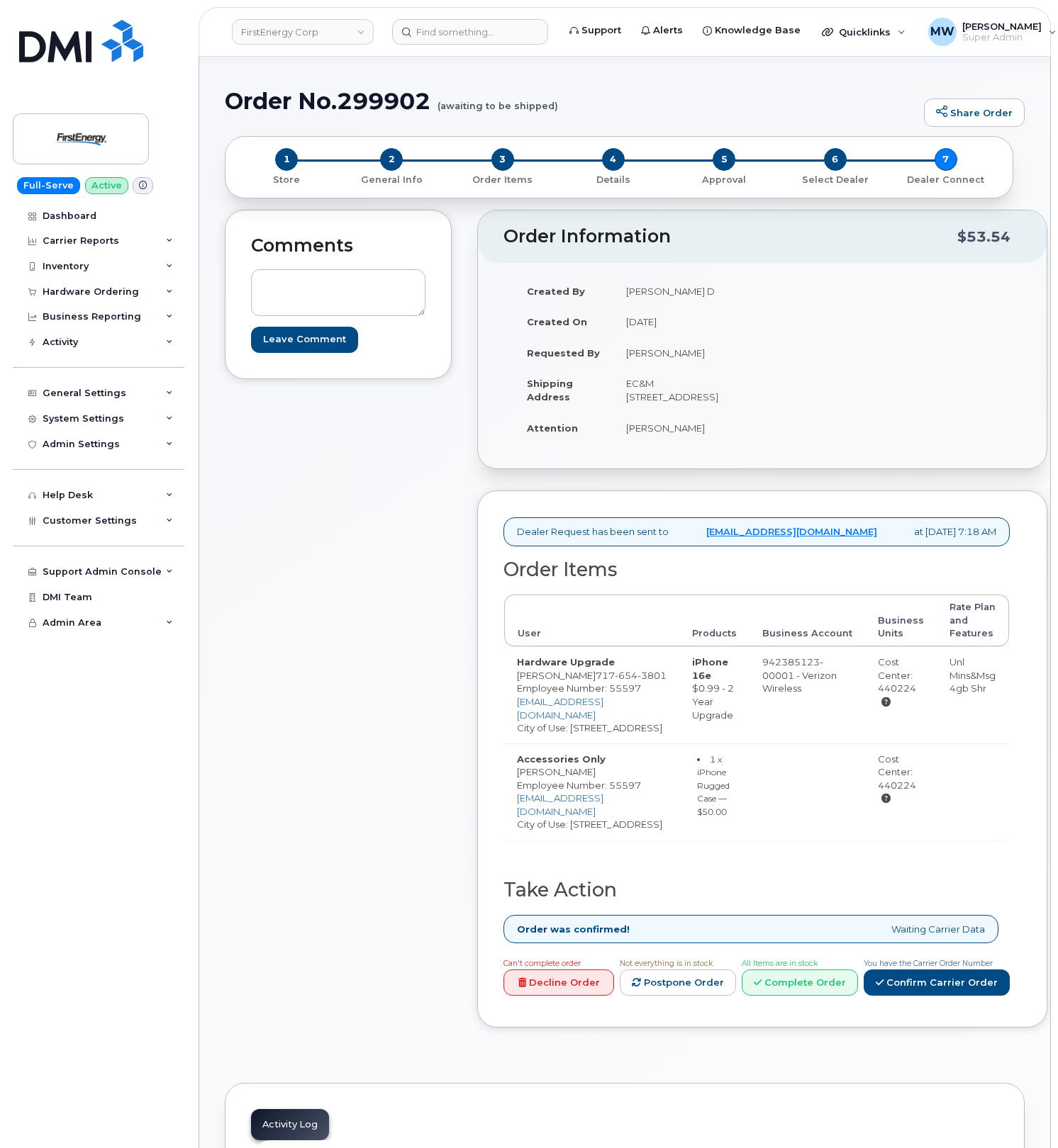
scroll to position [189, 0]
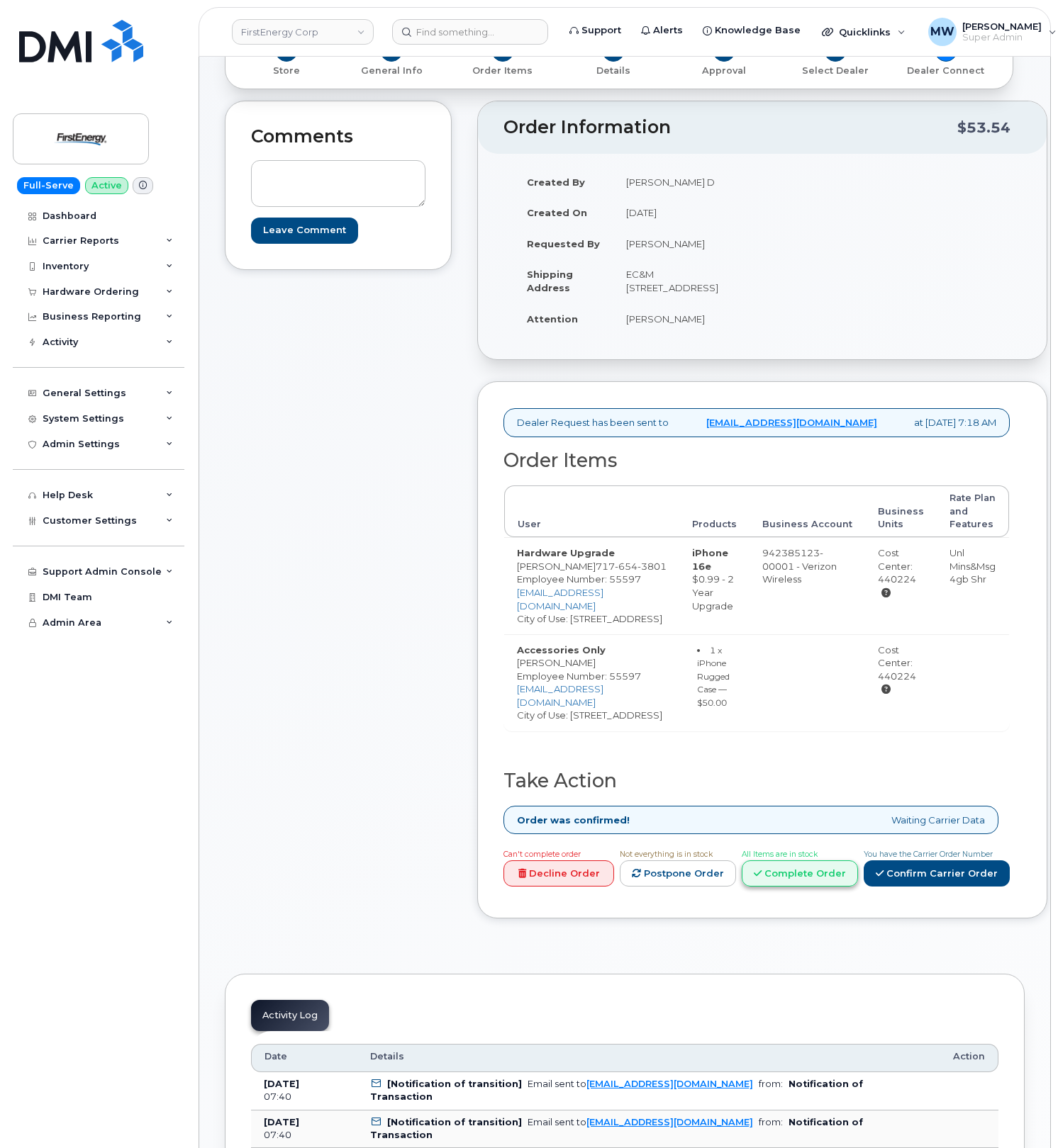
click at [786, 877] on link "Complete Order" at bounding box center [800, 873] width 116 height 26
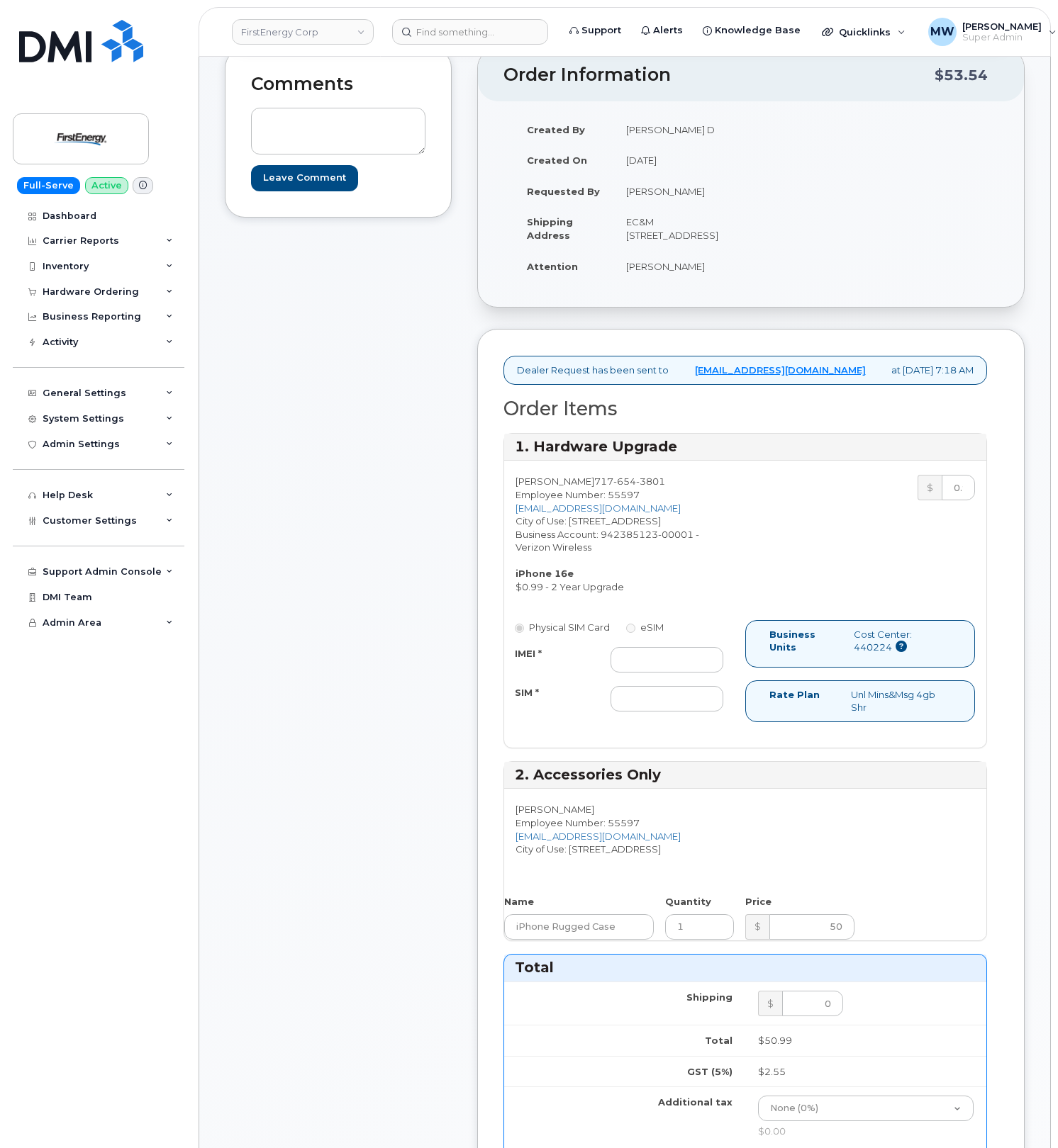
scroll to position [284, 0]
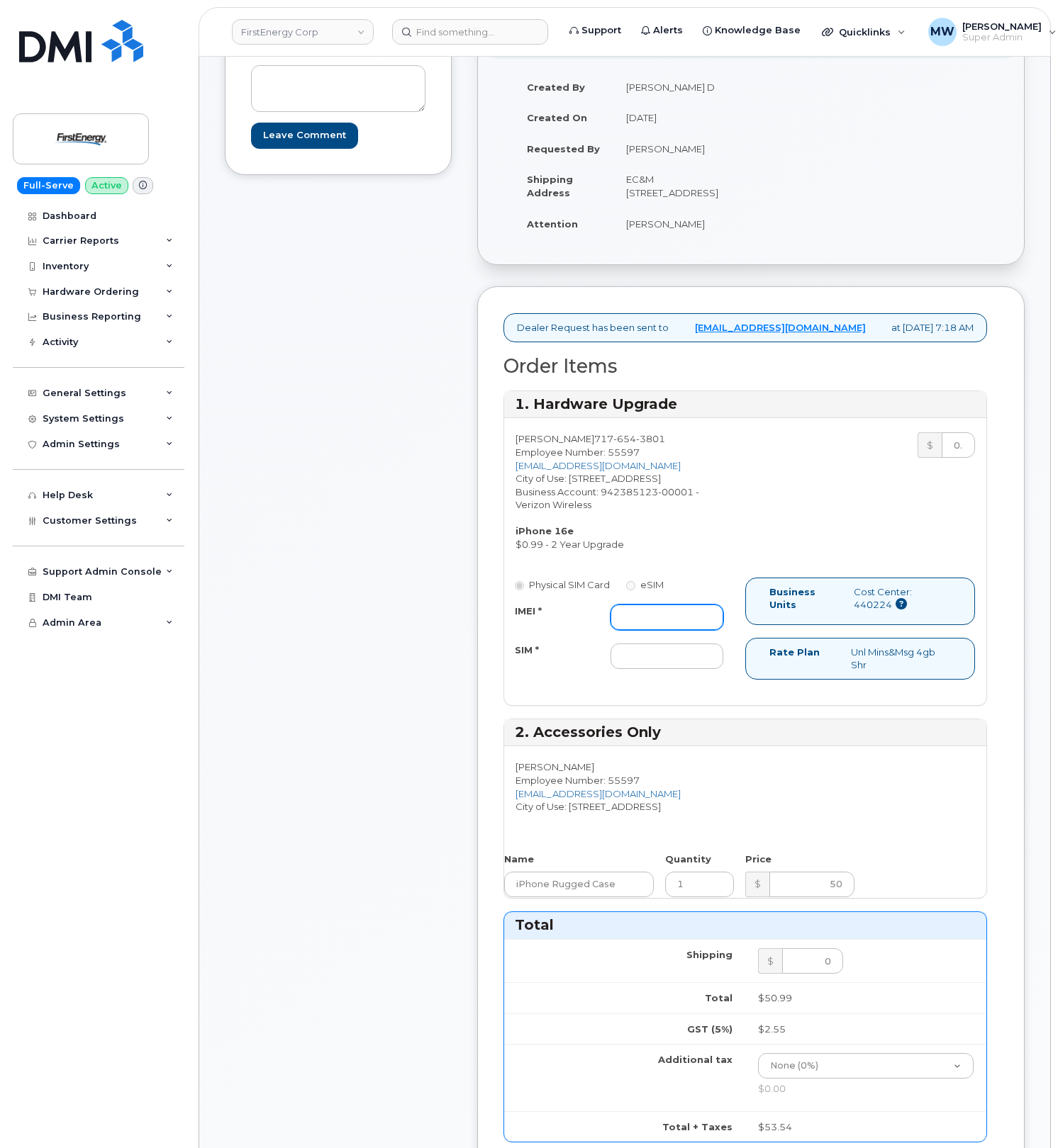
click at [648, 630] on input "IMEI *" at bounding box center [667, 617] width 112 height 25
paste input "354741556827567"
type input "354741556827567"
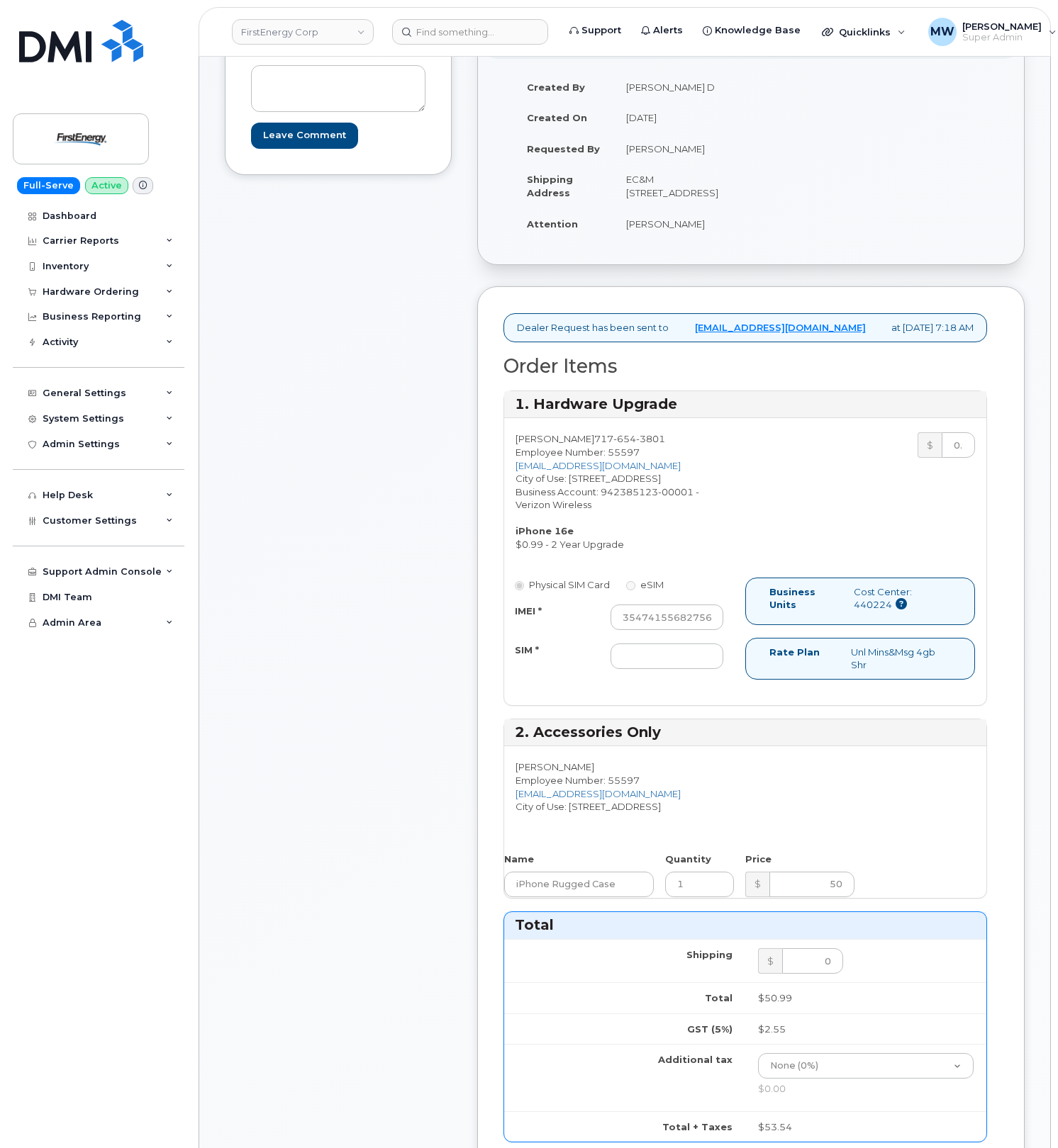
click at [721, 682] on div "Physical SIM Card eSIM IMEI * 354741556827567 SIM *" at bounding box center [625, 629] width 241 height 105
click at [712, 669] on input "SIM *" at bounding box center [667, 656] width 112 height 25
type input "NA"
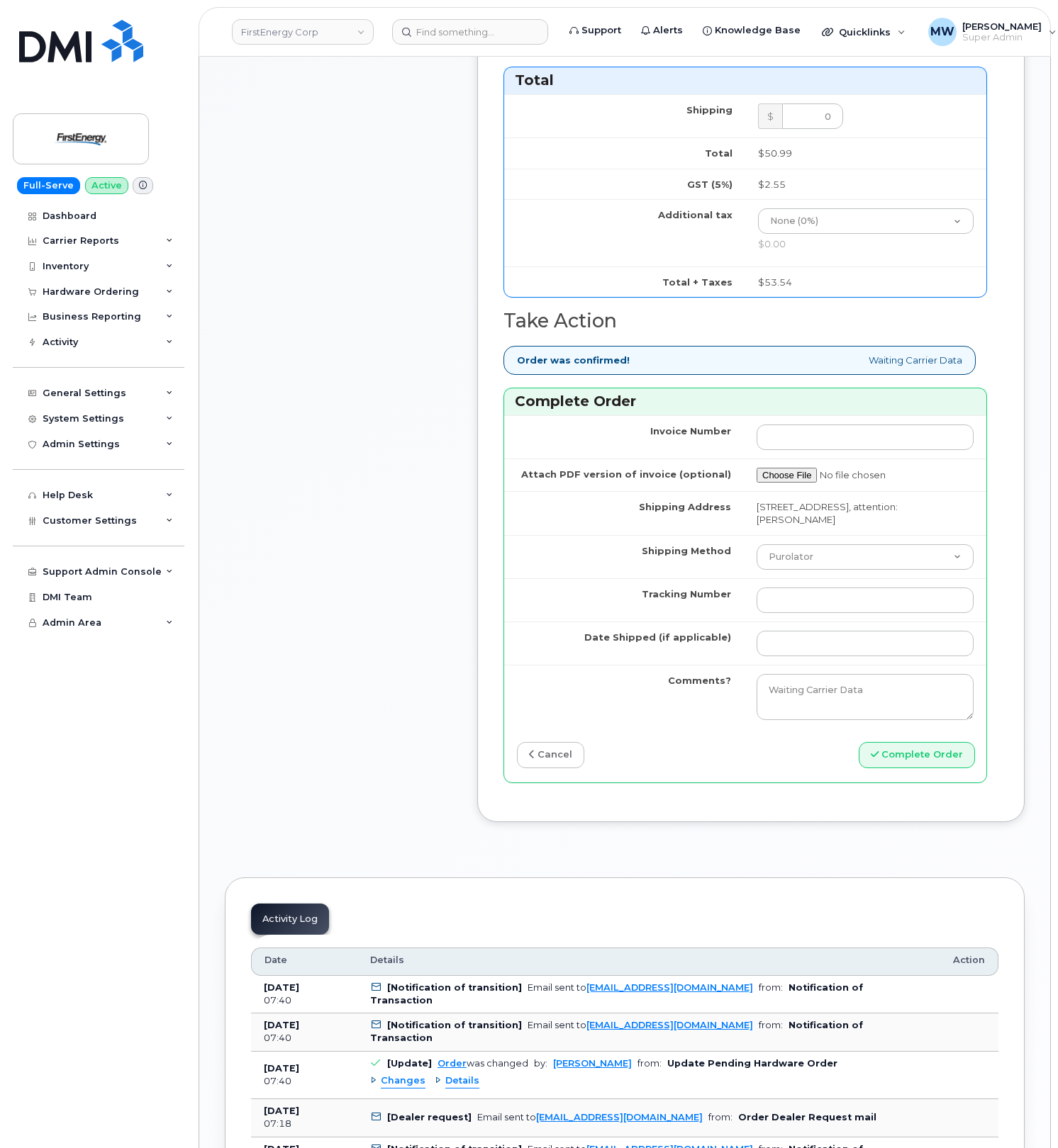
scroll to position [1134, 0]
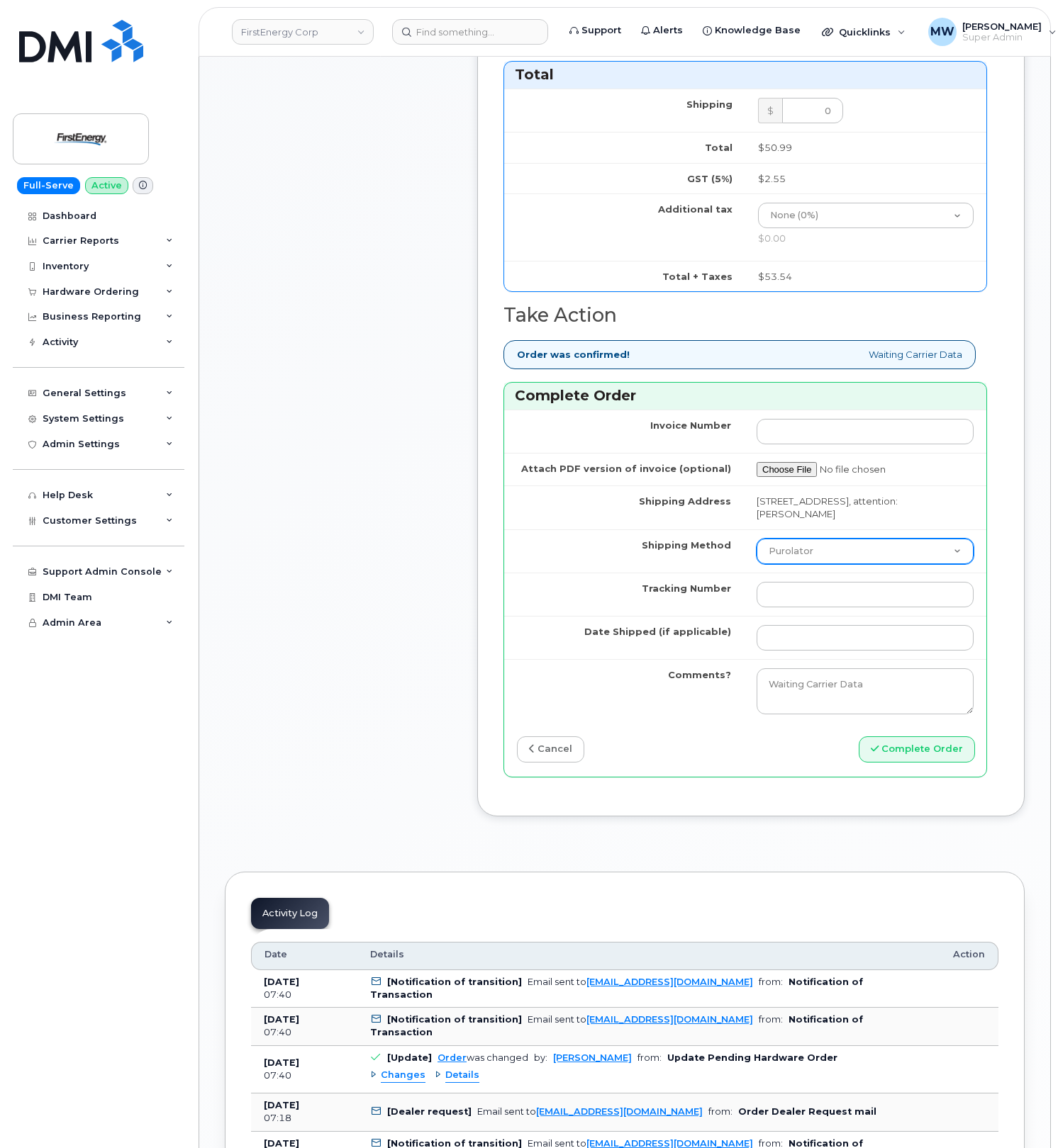
click at [805, 564] on select "Purolator UPS FedEx Canada Post Courier Other Drop Off Pick Up" at bounding box center [865, 551] width 217 height 25
select select "UPS"
click at [757, 564] on select "Purolator UPS FedEx Canada Post Courier Other Drop Off Pick Up" at bounding box center [865, 551] width 217 height 25
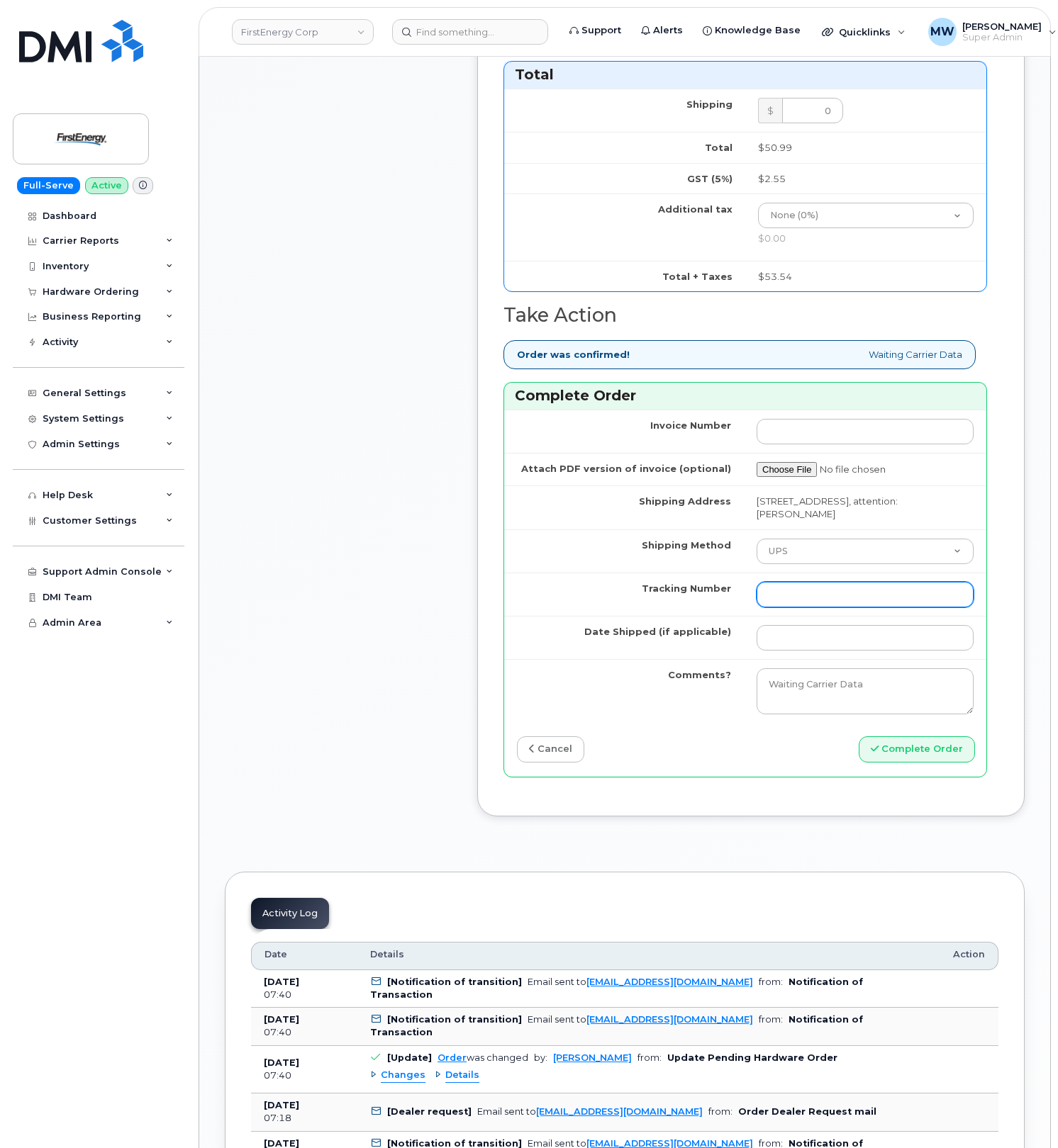
click at [800, 607] on input "Tracking Number" at bounding box center [865, 594] width 217 height 25
paste input "1ZHF12012915582319"
click at [801, 695] on td "Waiting Carrier Data" at bounding box center [865, 690] width 243 height 64
drag, startPoint x: 781, startPoint y: 640, endPoint x: 718, endPoint y: 633, distance: 63.4
click at [718, 616] on tr "Tracking Number 1ZHF12012915582319" at bounding box center [745, 594] width 482 height 43
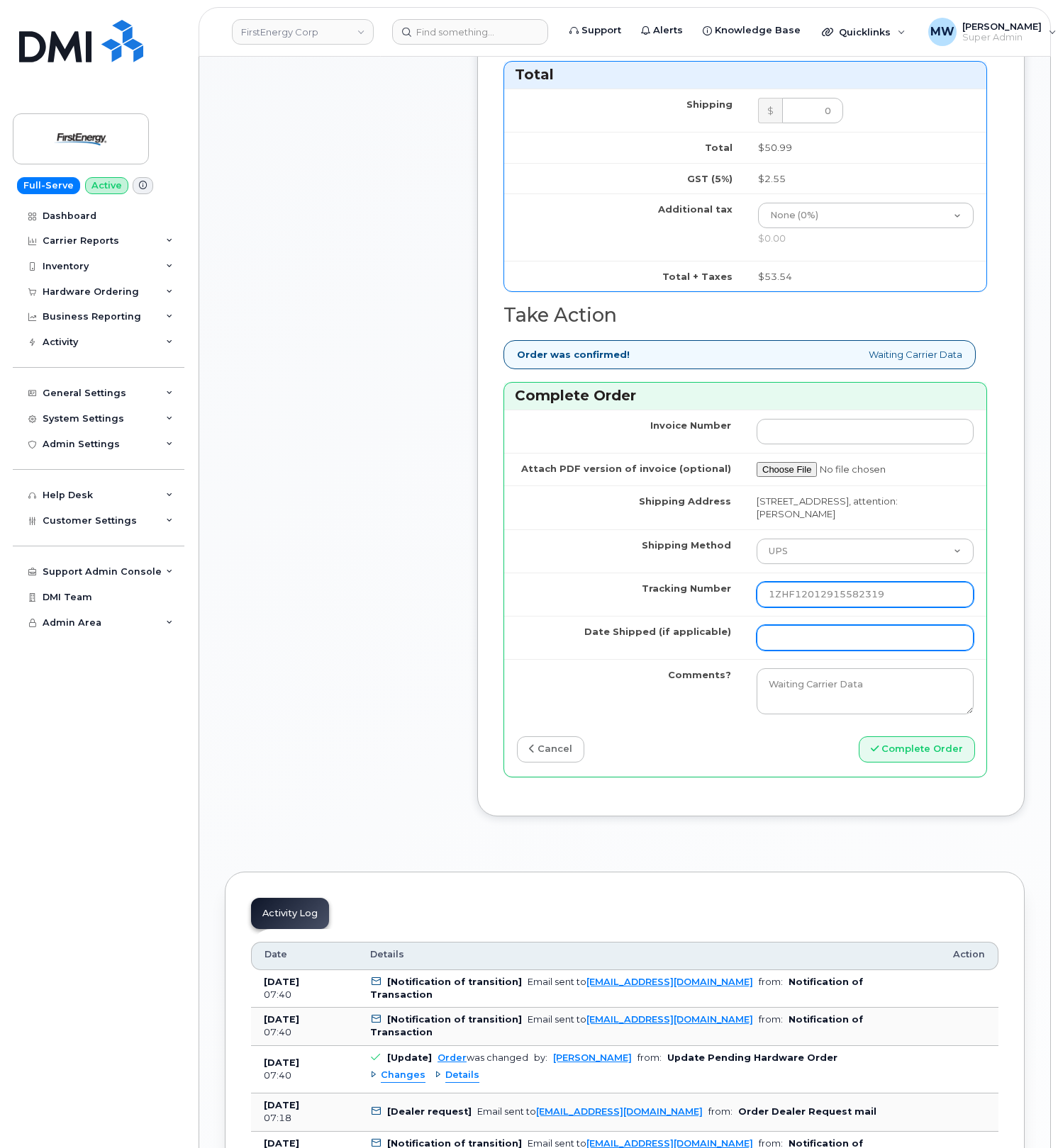
type input "1ZHF12012915582319"
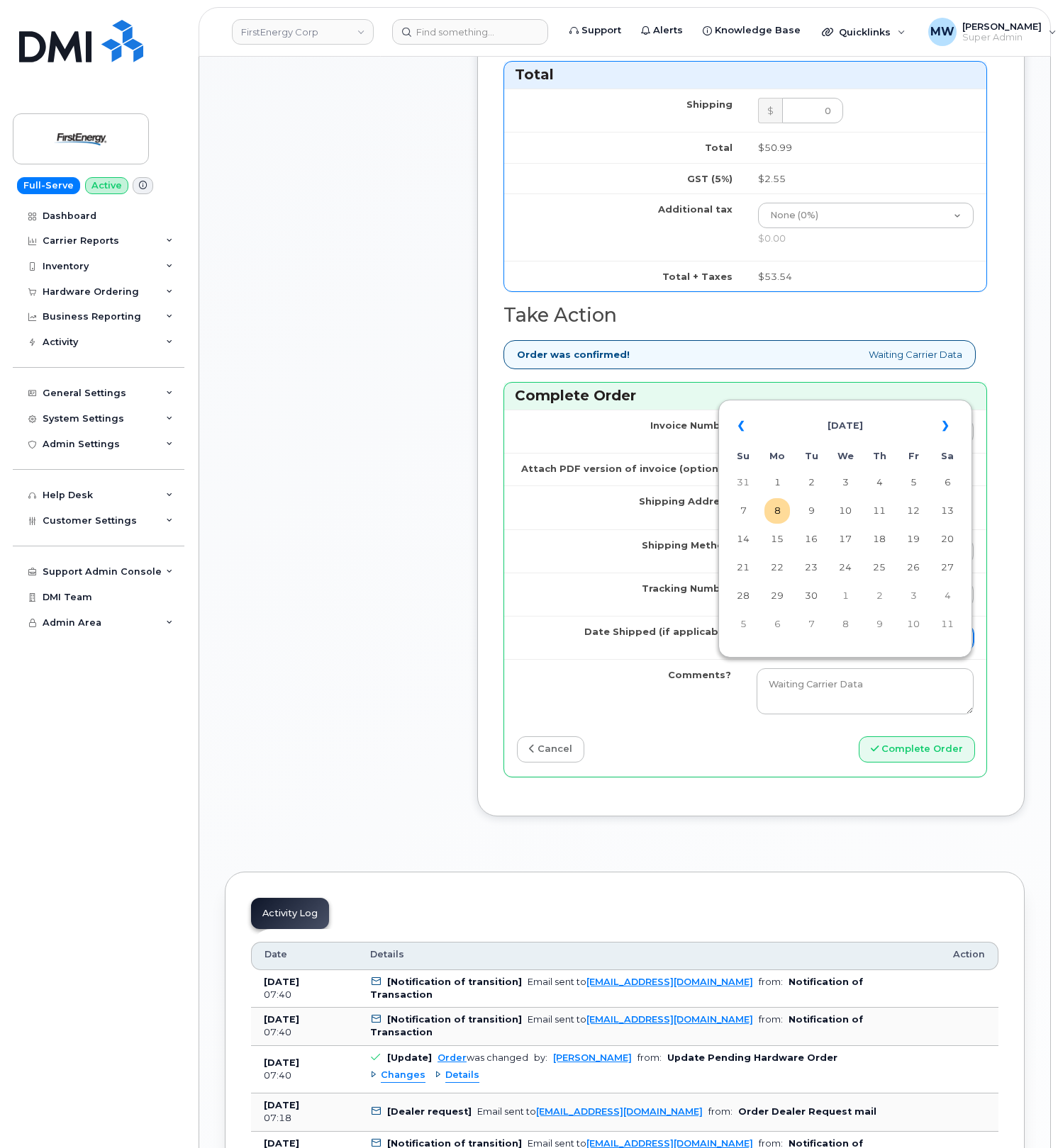
click at [825, 651] on input "Date Shipped (if applicable)" at bounding box center [865, 638] width 217 height 25
click at [775, 527] on td "15" at bounding box center [777, 538] width 25 height 25
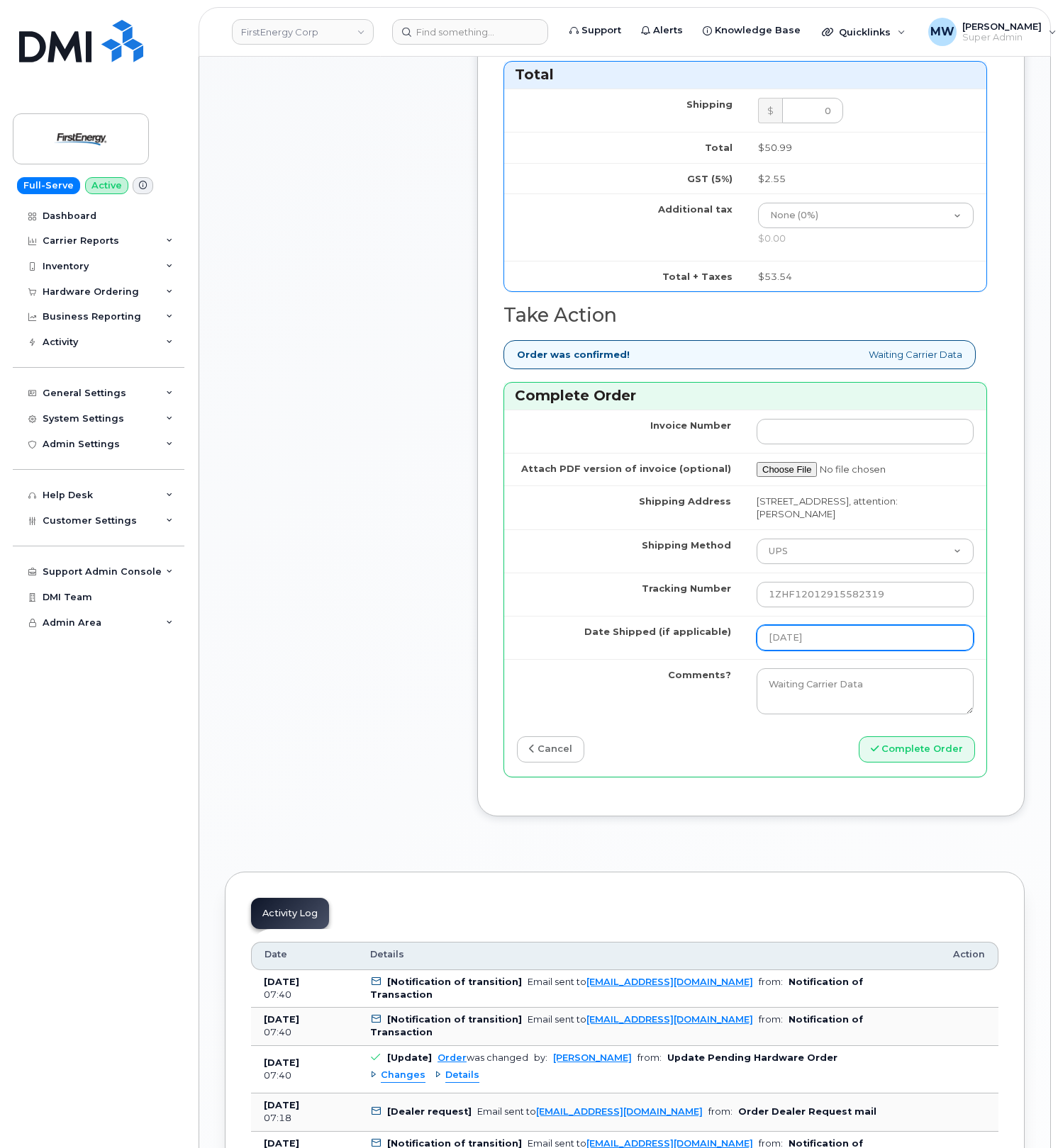
click at [849, 651] on input "2025-09-15" at bounding box center [865, 638] width 217 height 25
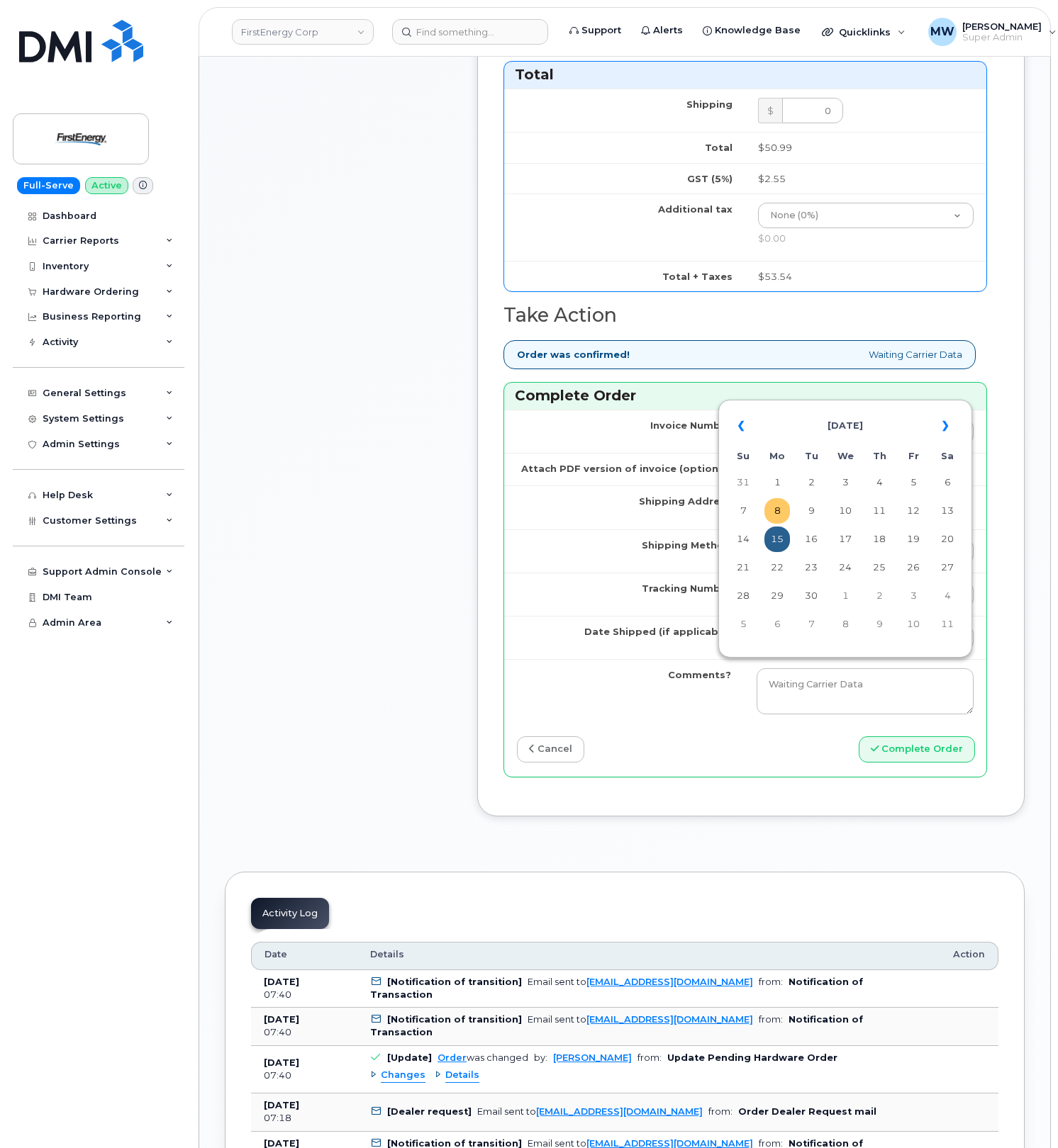
click at [779, 508] on td "8" at bounding box center [777, 510] width 25 height 25
type input "2025-09-08"
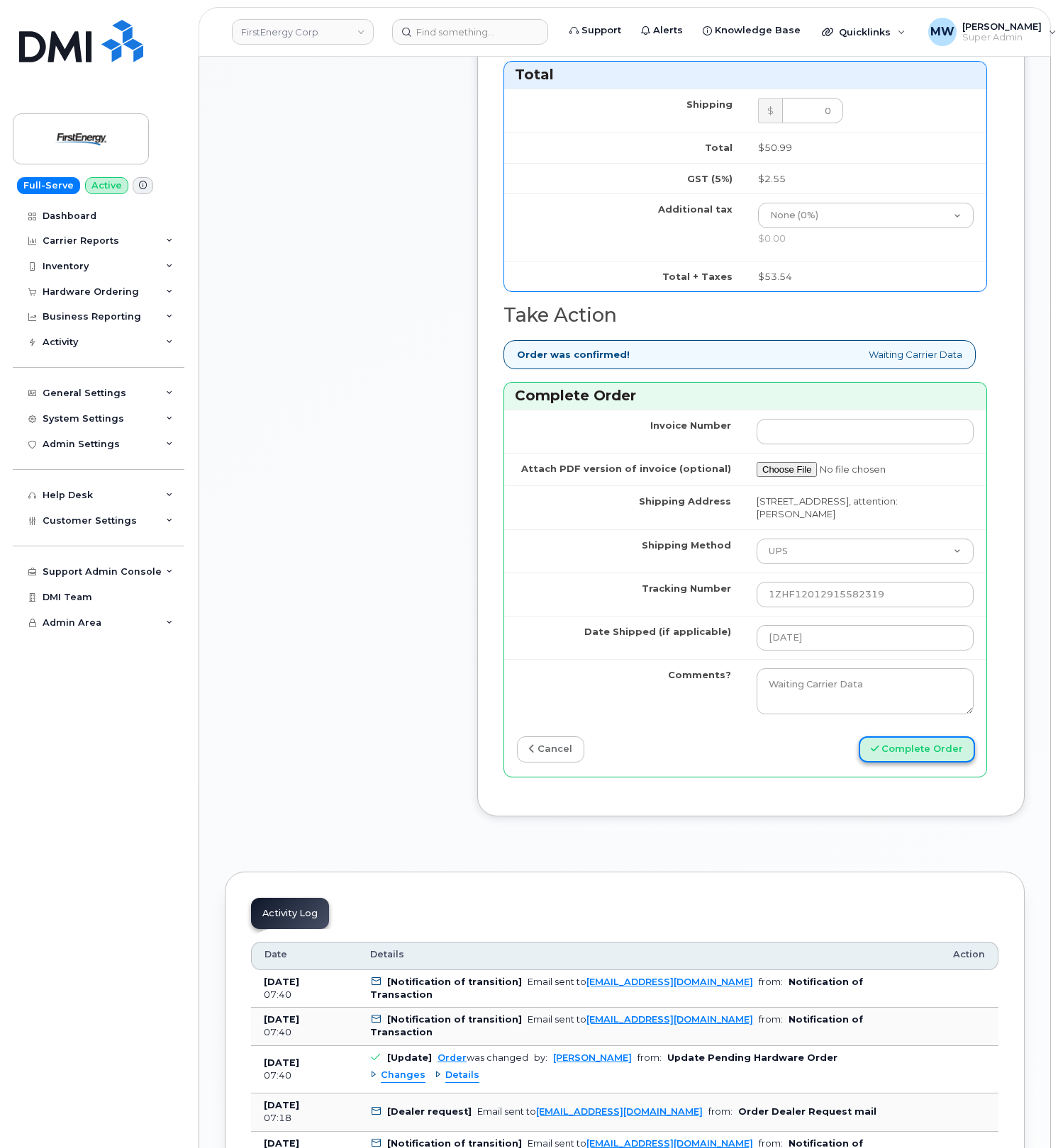
click at [950, 762] on button "Complete Order" at bounding box center [917, 749] width 116 height 26
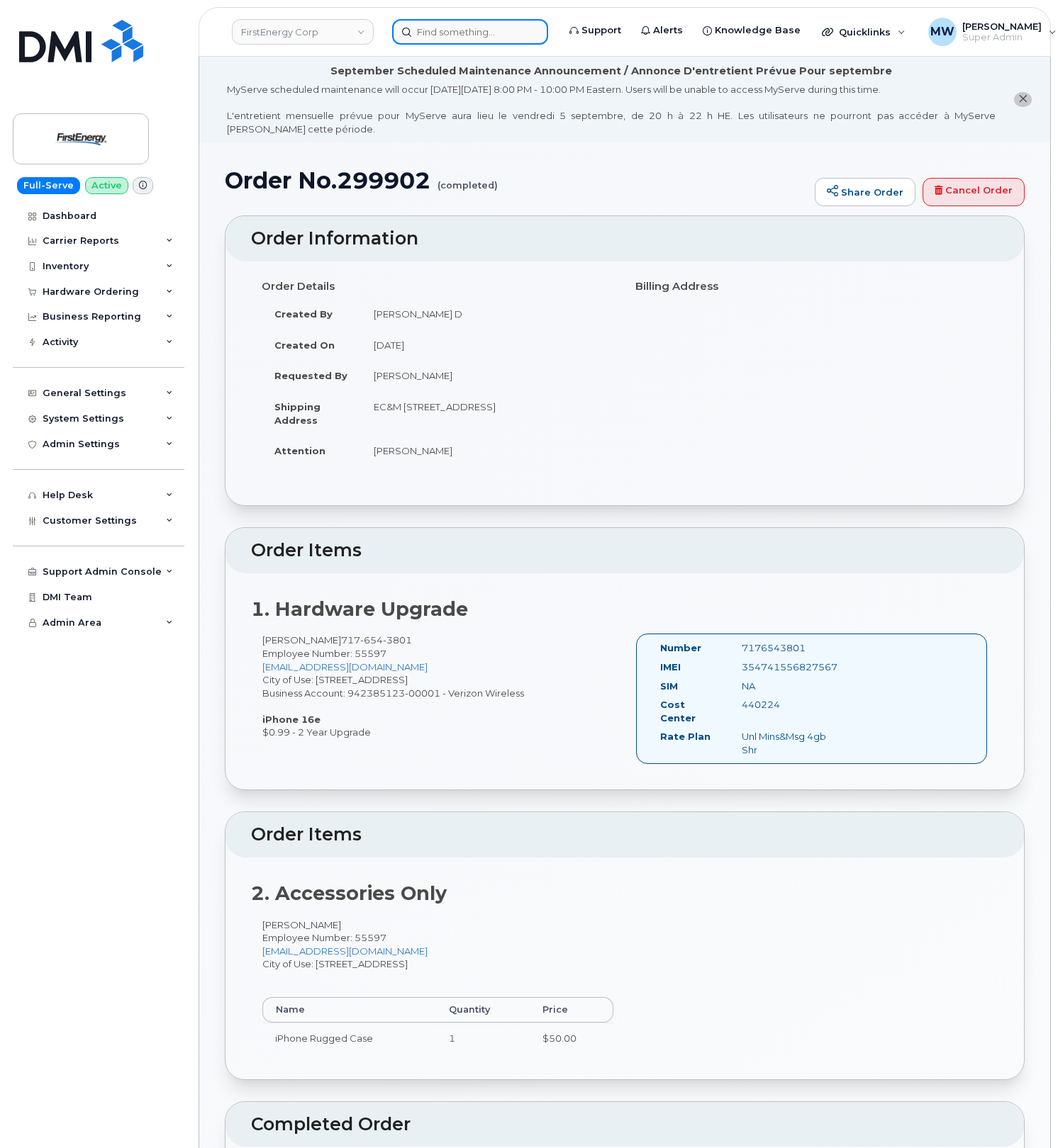
click at [477, 27] on input at bounding box center [469, 32] width 156 height 25
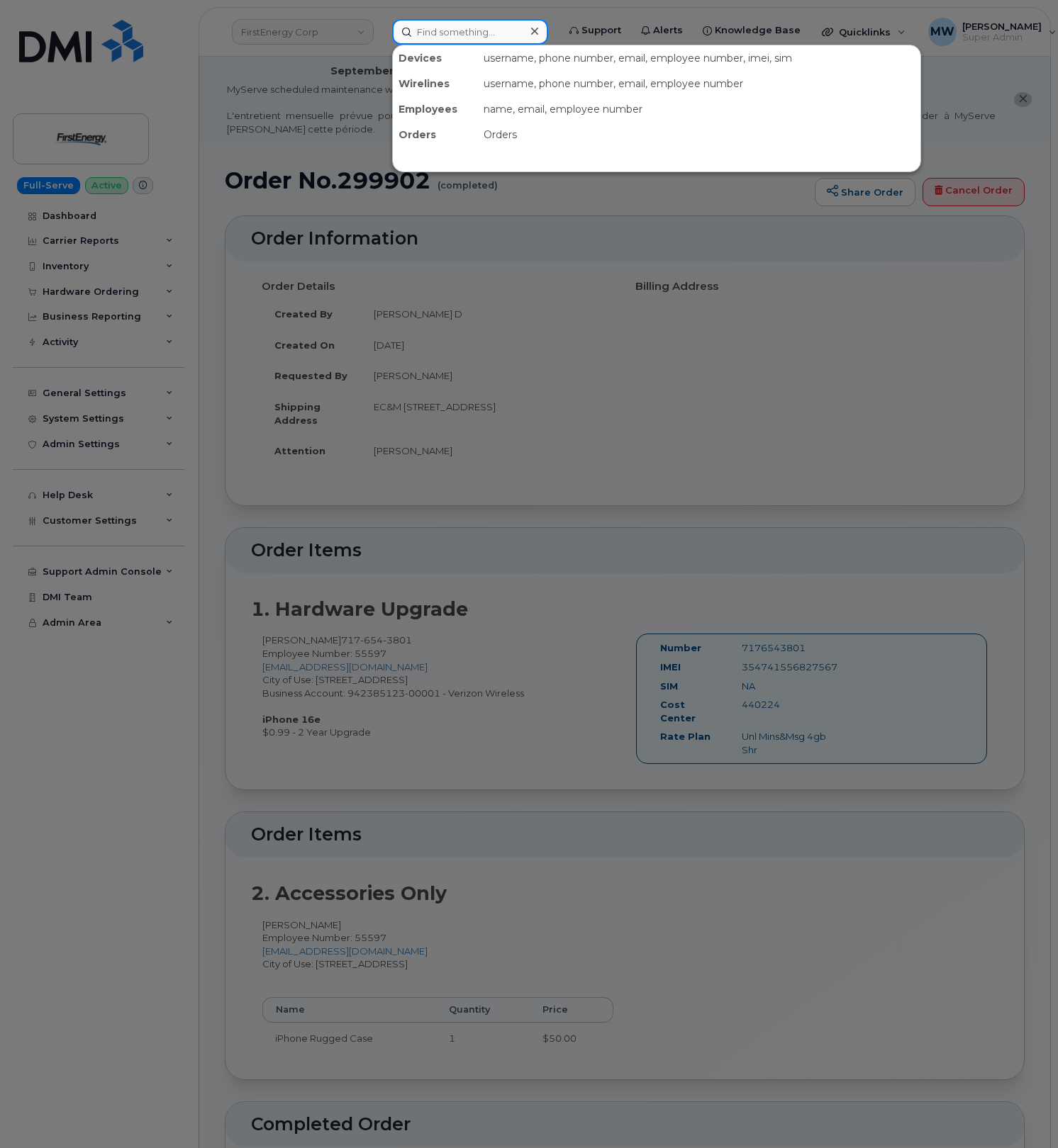
paste input "304) 931-9448"
type input "304) 931-9448"
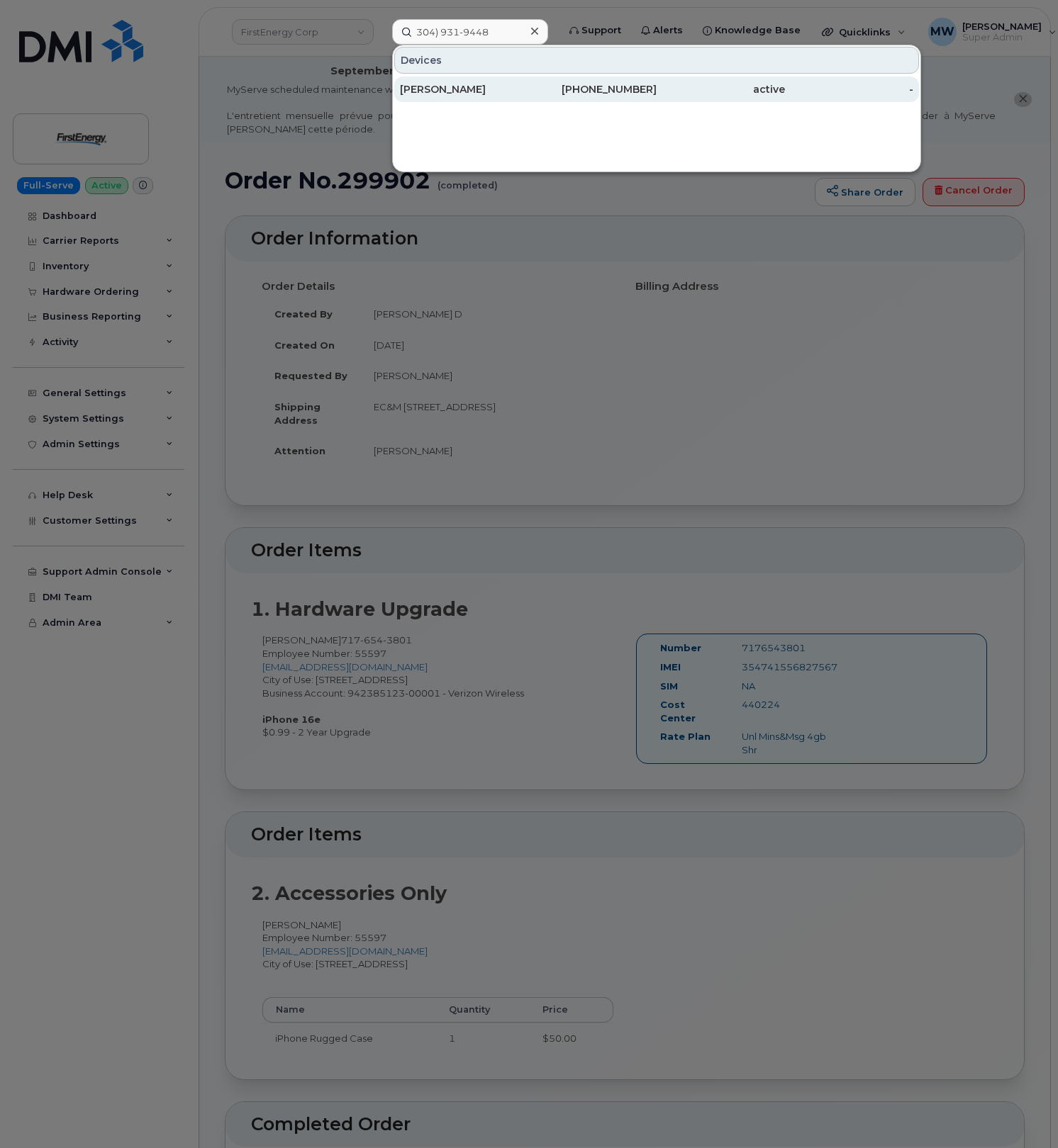
click at [460, 92] on div "RICHARD T GORDON" at bounding box center [464, 90] width 128 height 14
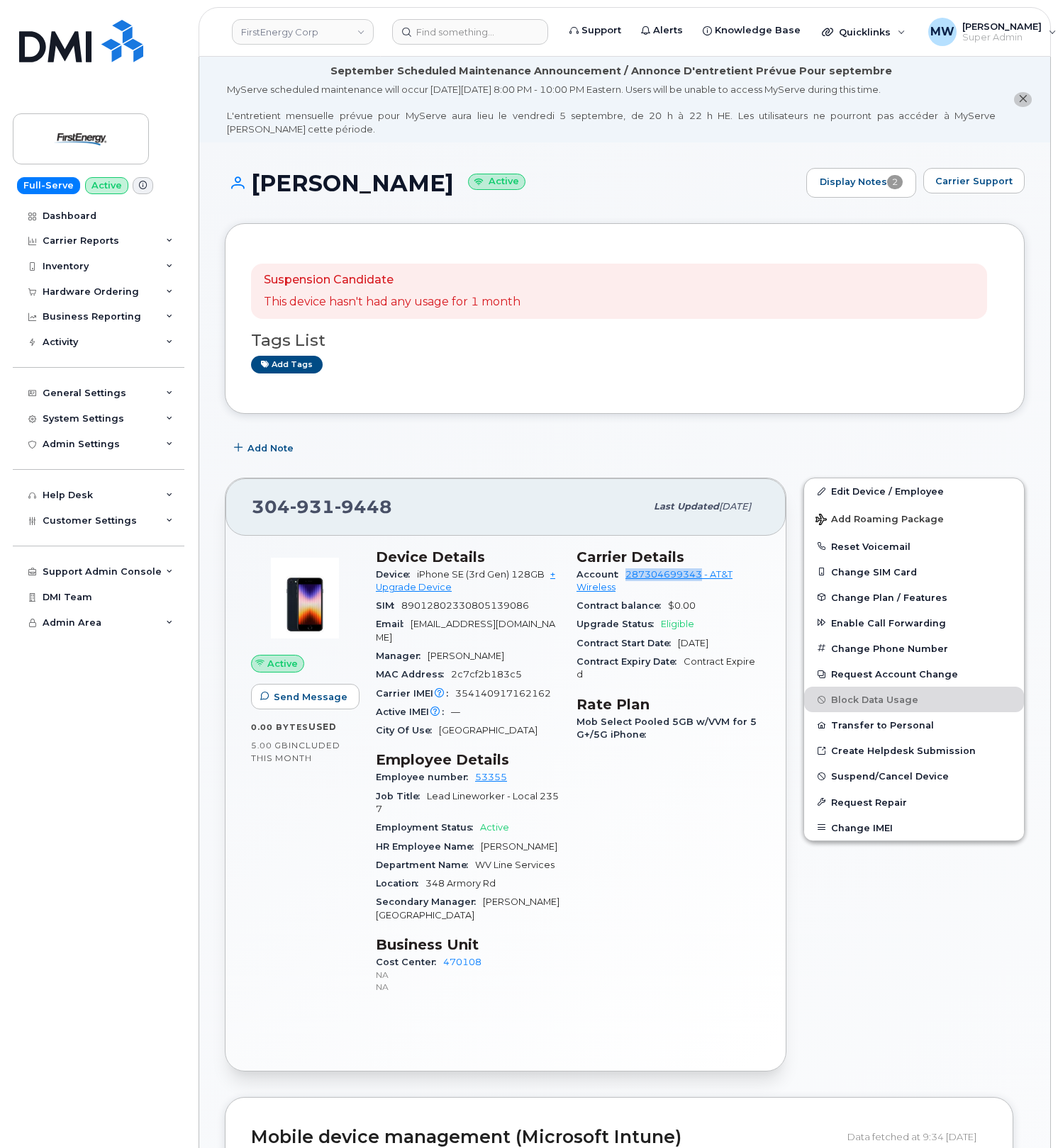
drag, startPoint x: 618, startPoint y: 579, endPoint x: 703, endPoint y: 580, distance: 85.0
click at [703, 580] on div "Account 287304699343 - AT&T Wireless" at bounding box center [668, 581] width 184 height 32
copy link "287304699343"
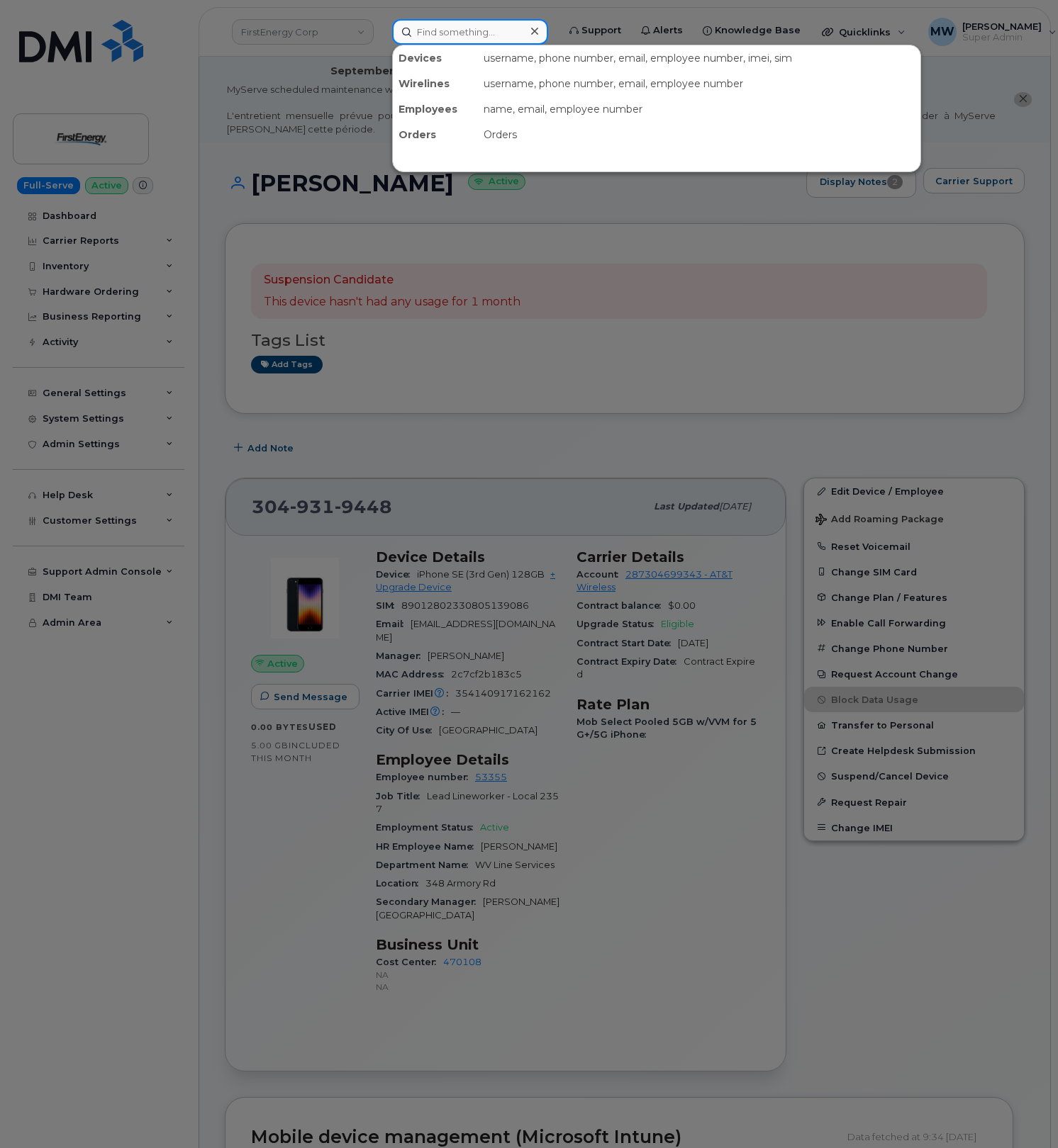
click at [518, 37] on input at bounding box center [469, 32] width 156 height 25
paste input "3042037547"
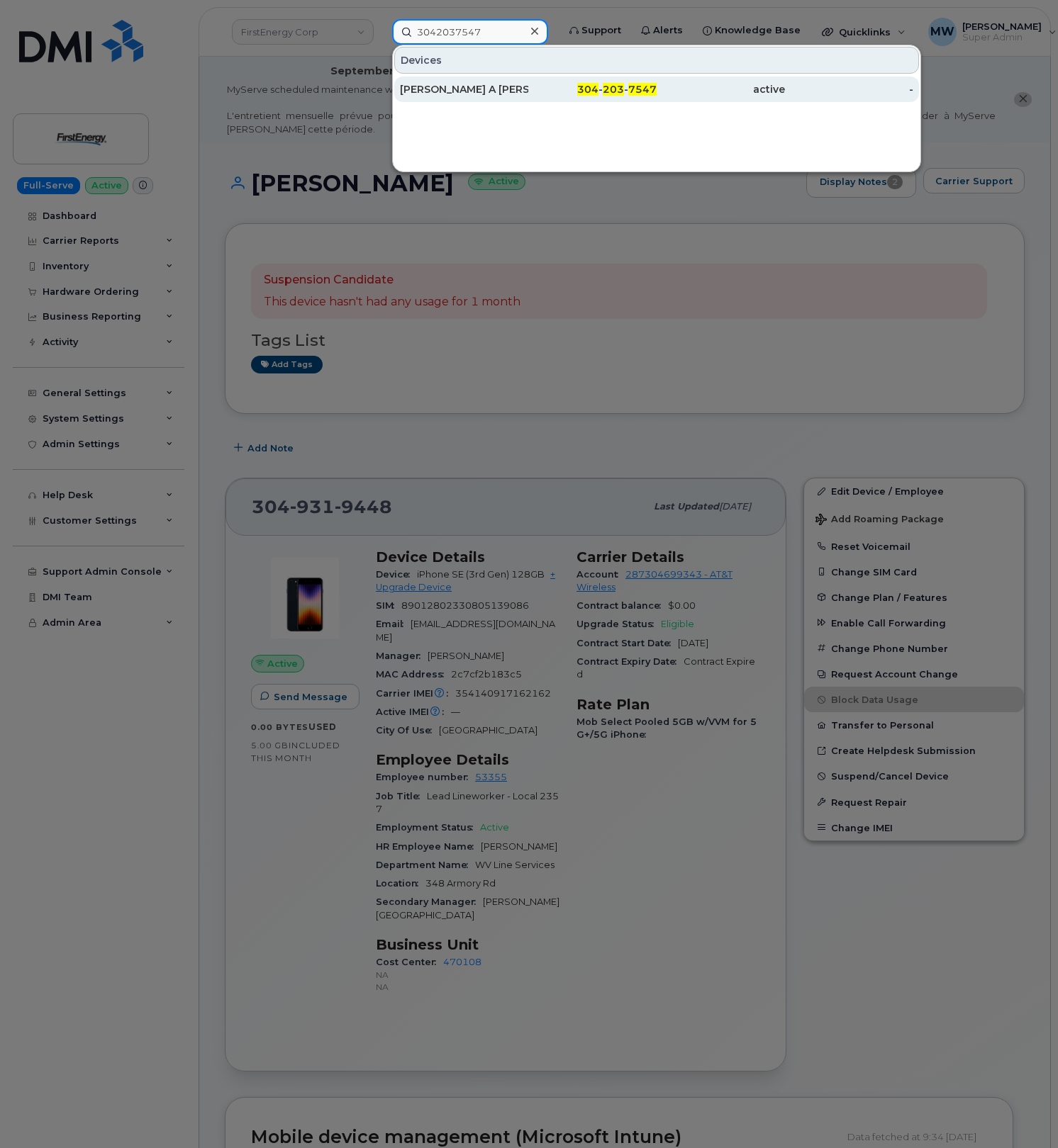
type input "3042037547"
click at [553, 95] on div "304 - 203 - 7547" at bounding box center [592, 90] width 128 height 14
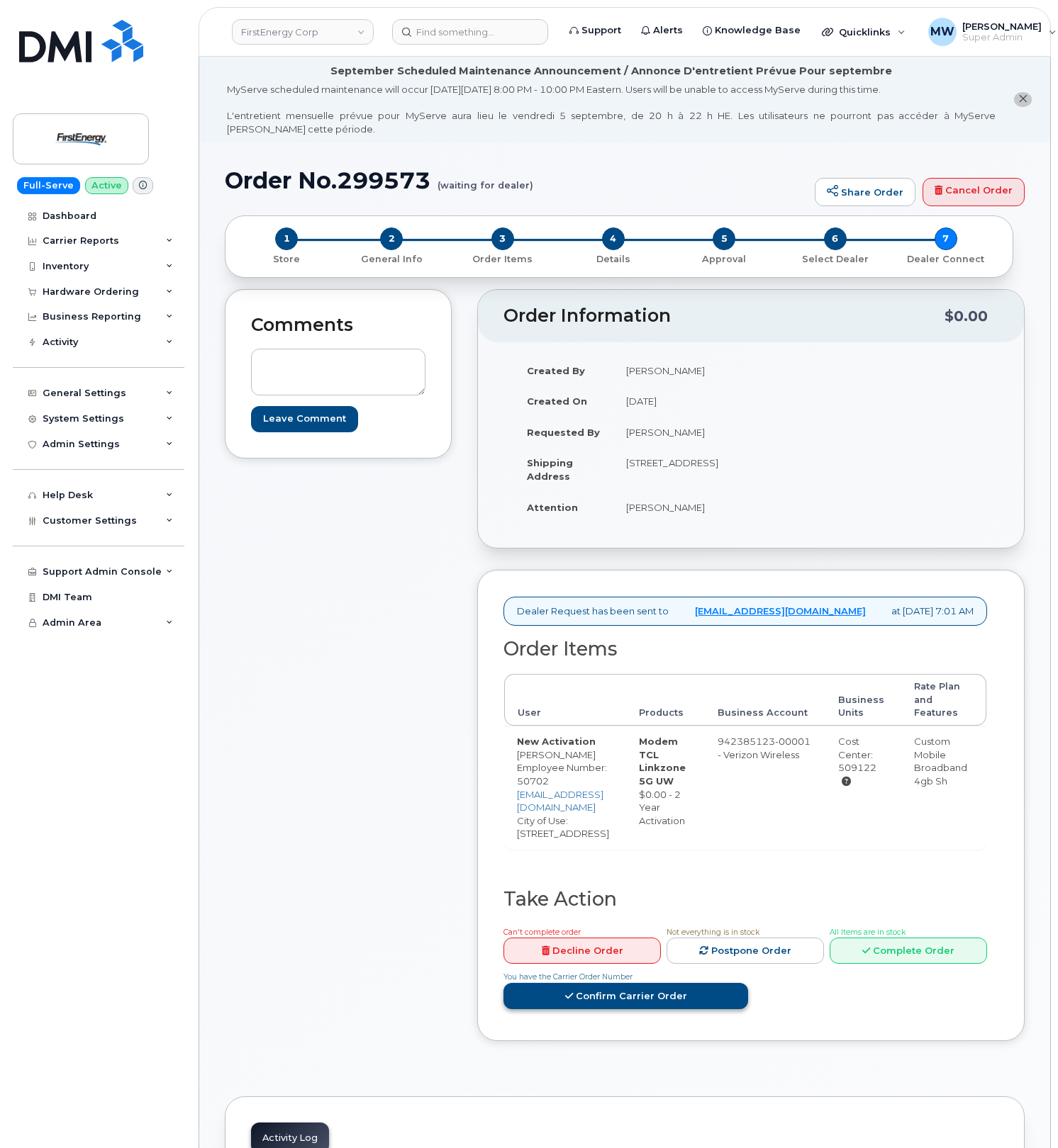
click at [748, 983] on link "Confirm Carrier Order" at bounding box center [626, 996] width 244 height 26
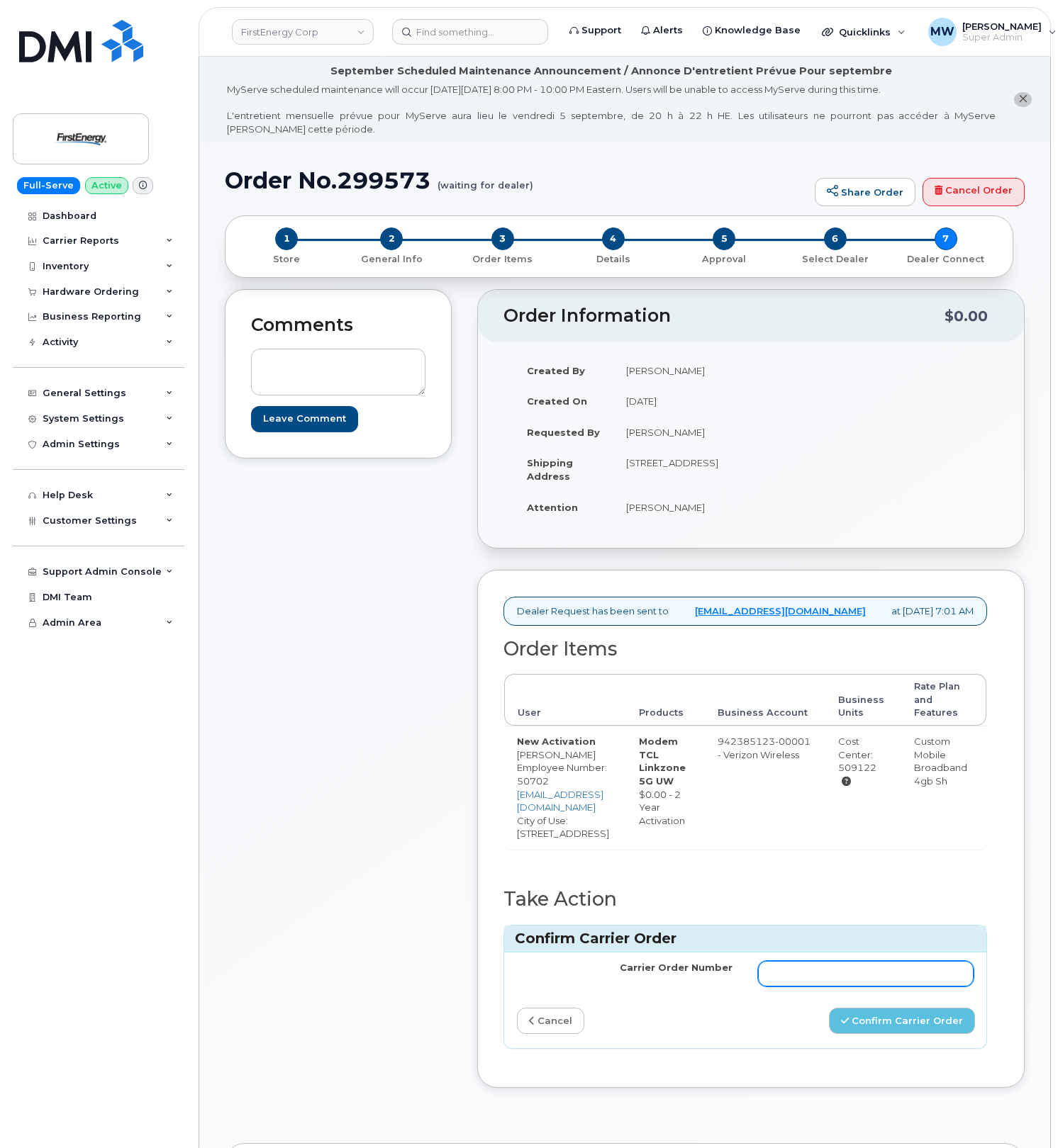
click at [826, 986] on input "Carrier Order Number" at bounding box center [865, 973] width 215 height 25
paste input "MB1000500453752"
type input "MB1000500453752"
click at [919, 1018] on button "Confirm Carrier Order" at bounding box center [902, 1021] width 146 height 26
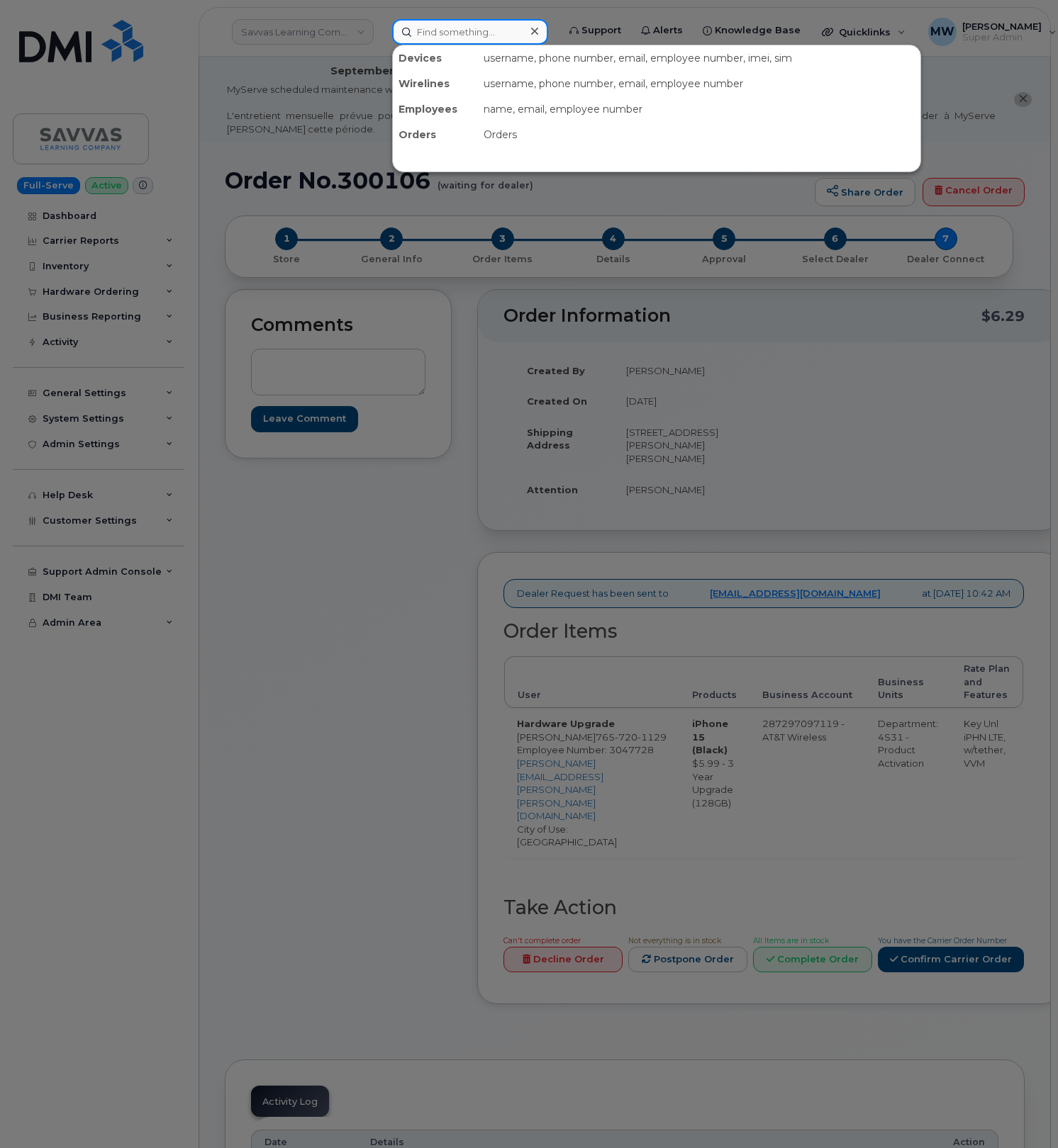
click at [497, 38] on input at bounding box center [469, 32] width 156 height 25
paste input "681-318-6475"
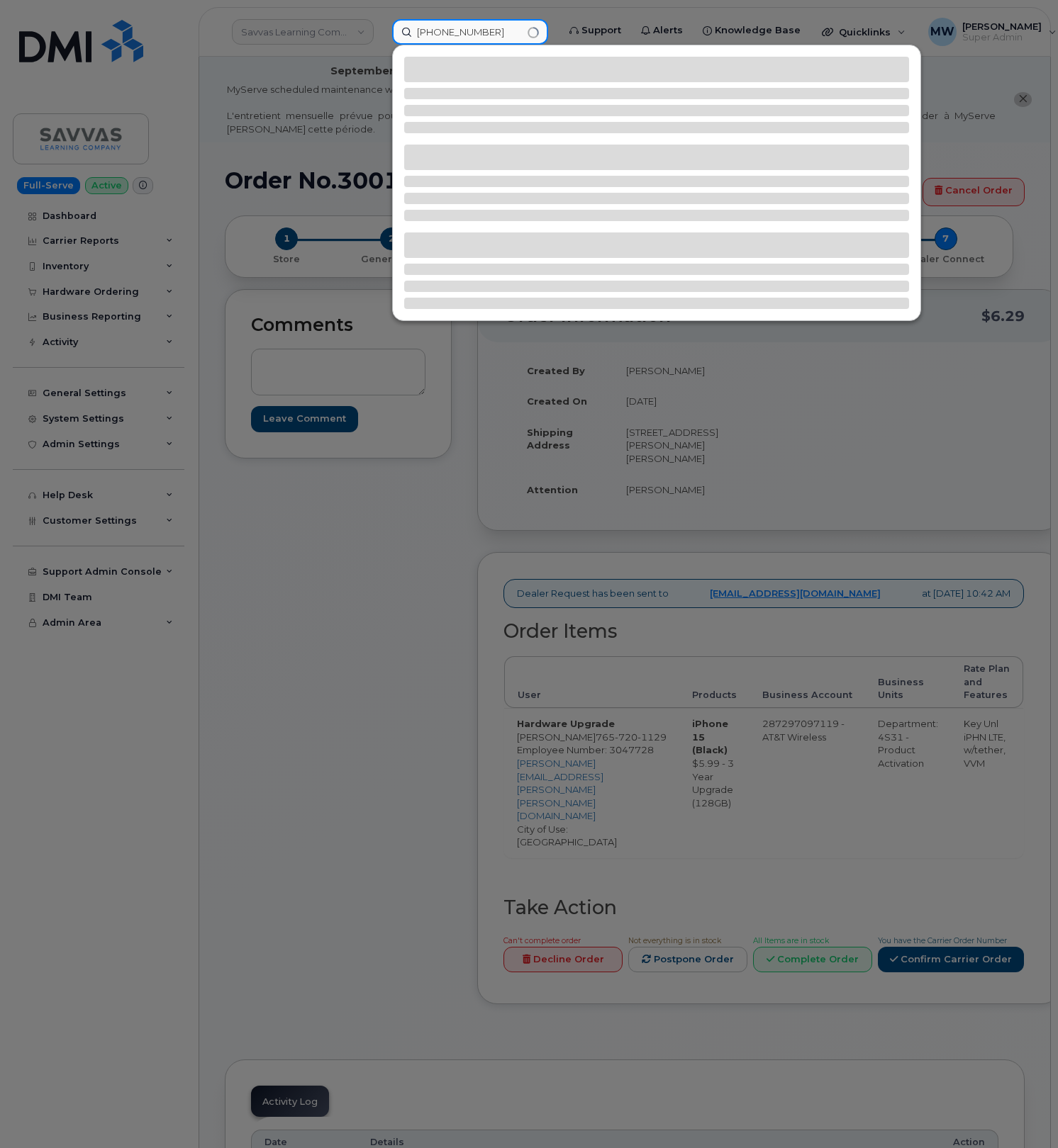
type input "681-318-6475"
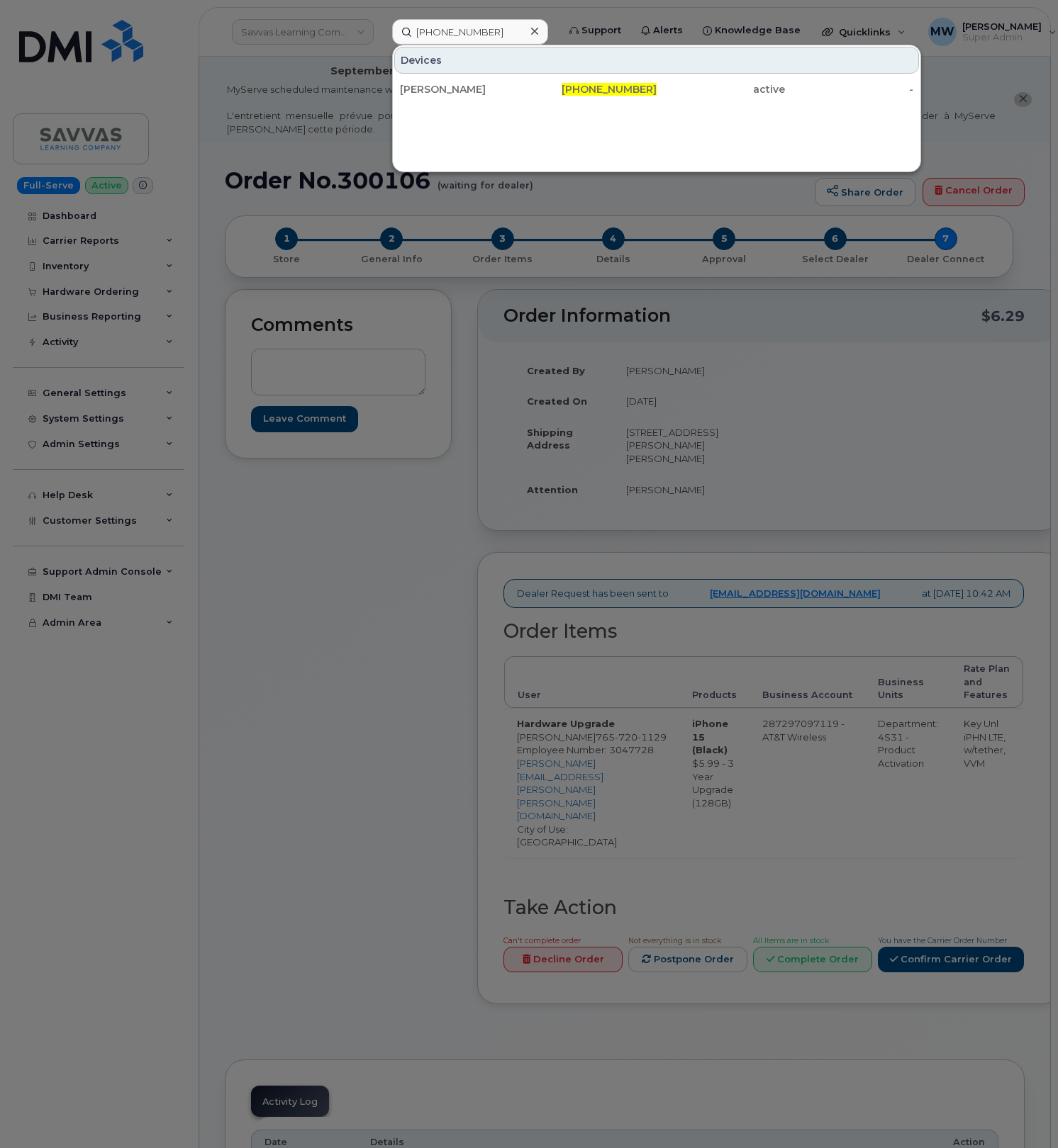
drag, startPoint x: 695, startPoint y: 97, endPoint x: 571, endPoint y: 2, distance: 156.2
click at [695, 97] on div "active" at bounding box center [721, 89] width 128 height 25
